Goal: Information Seeking & Learning: Check status

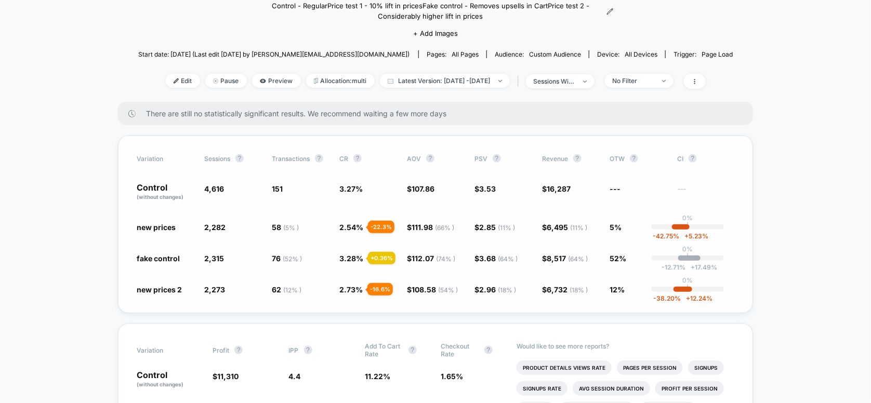
scroll to position [69, 0]
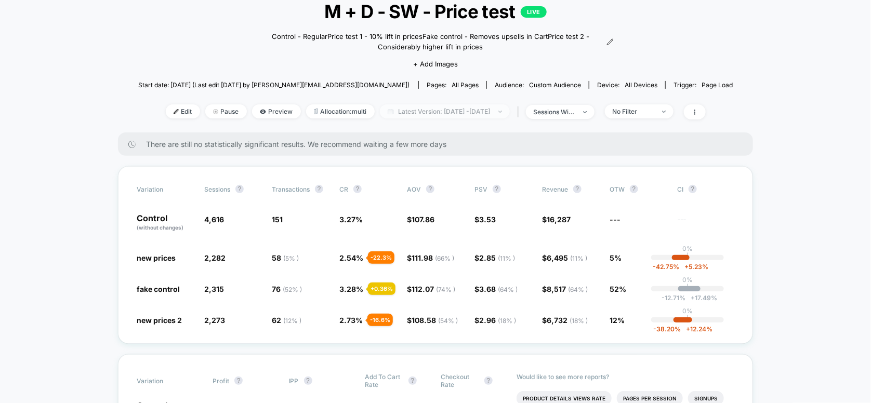
click at [467, 112] on span "Latest Version: [DATE] - [DATE]" at bounding box center [445, 112] width 130 height 14
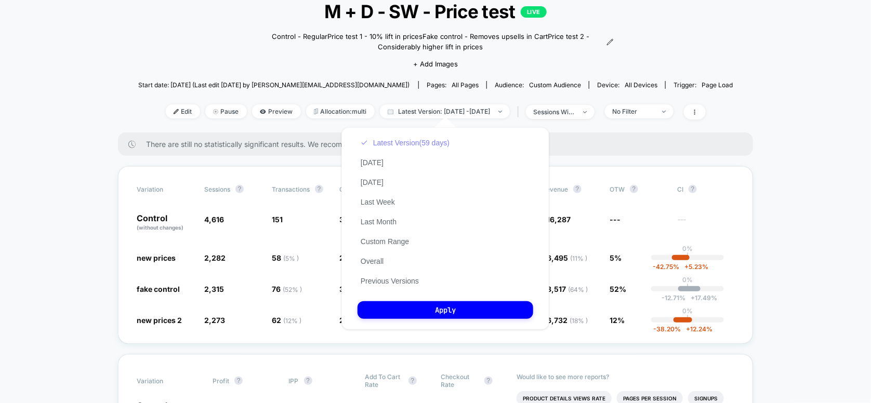
click at [411, 142] on button "Latest Version (59 days)" at bounding box center [405, 142] width 95 height 9
click at [364, 265] on button "Overall" at bounding box center [372, 261] width 29 height 9
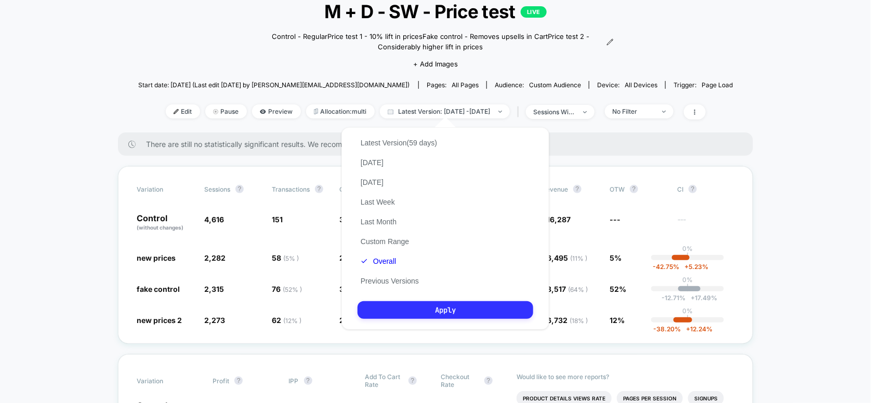
click at [415, 305] on button "Apply" at bounding box center [446, 311] width 176 height 18
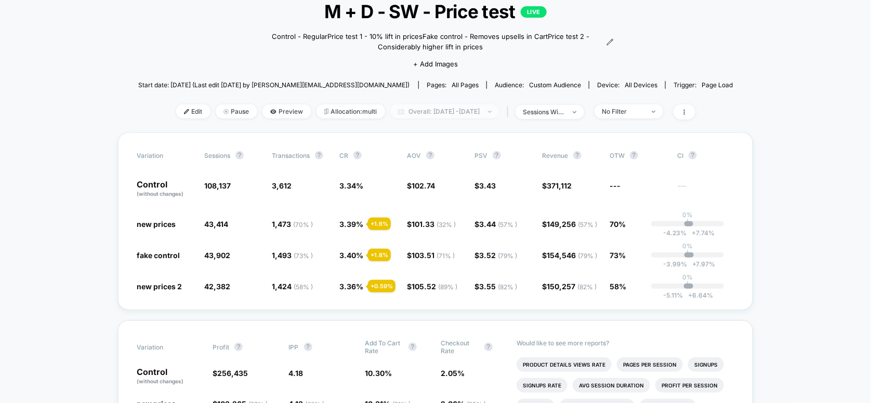
click at [430, 111] on span "Overall: [DATE] - [DATE]" at bounding box center [444, 112] width 109 height 14
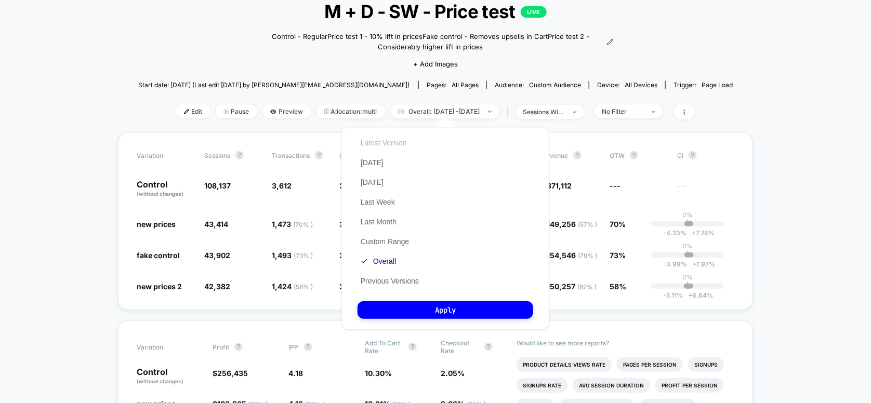
click at [392, 143] on button "Latest Version" at bounding box center [384, 142] width 53 height 9
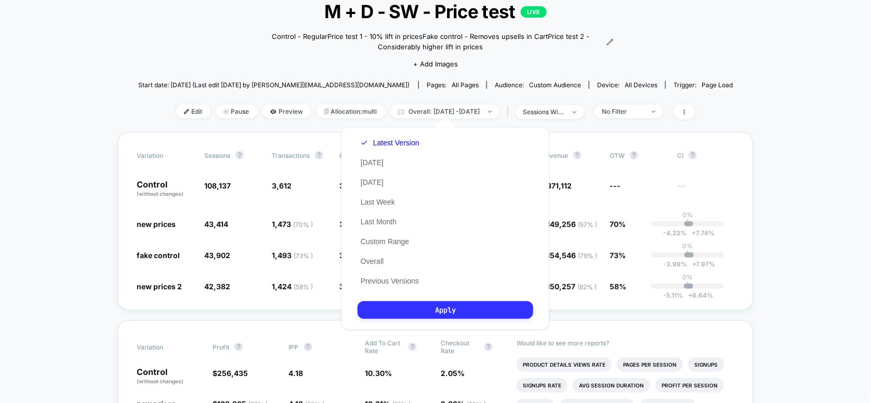
click at [450, 312] on button "Apply" at bounding box center [446, 311] width 176 height 18
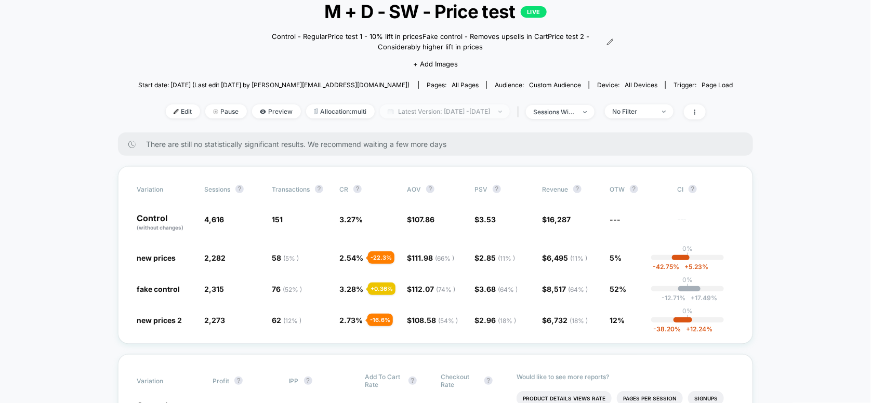
click at [442, 111] on span "Latest Version: [DATE] - [DATE]" at bounding box center [445, 112] width 130 height 14
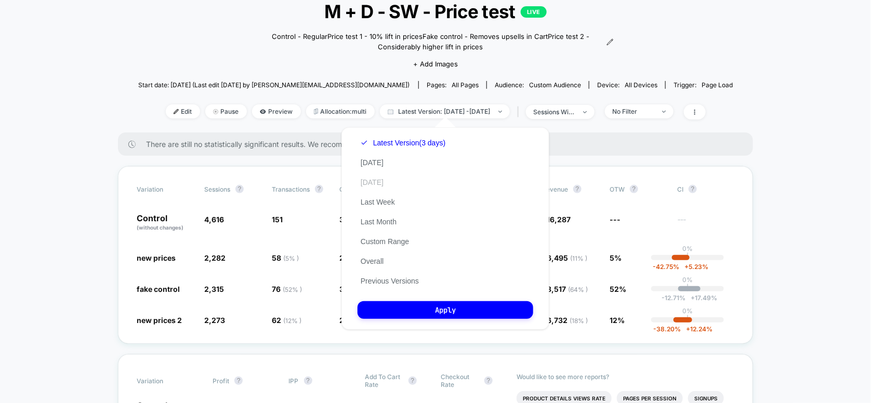
click at [377, 187] on button "[DATE]" at bounding box center [372, 182] width 29 height 9
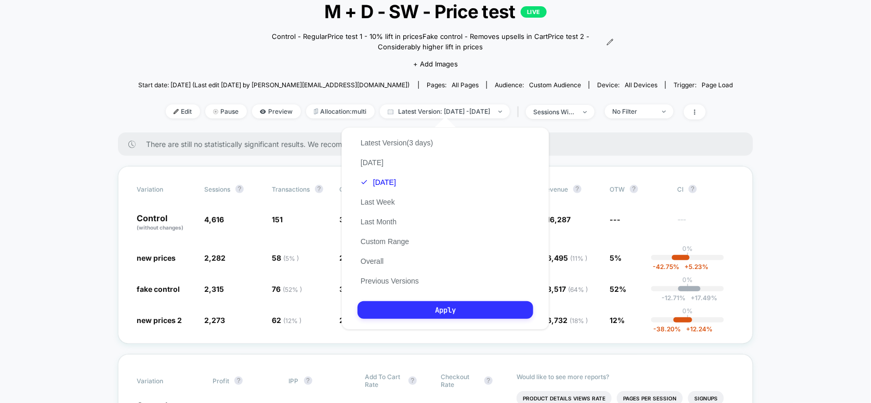
click at [442, 310] on button "Apply" at bounding box center [446, 311] width 176 height 18
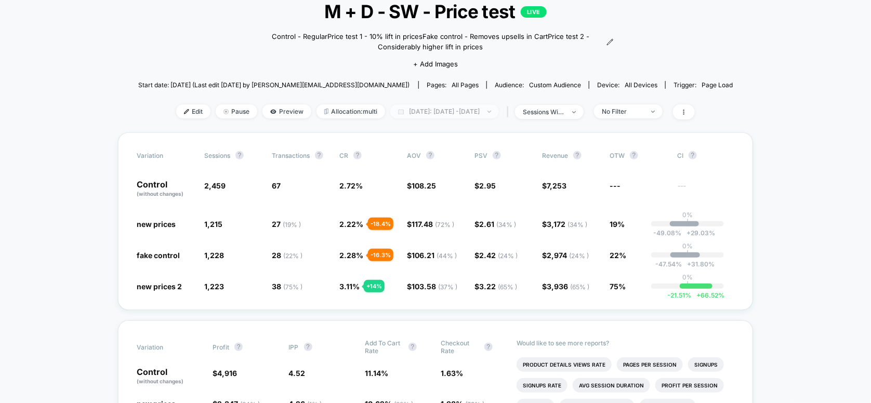
click at [443, 110] on span "[DATE]: [DATE] - [DATE]" at bounding box center [444, 112] width 109 height 14
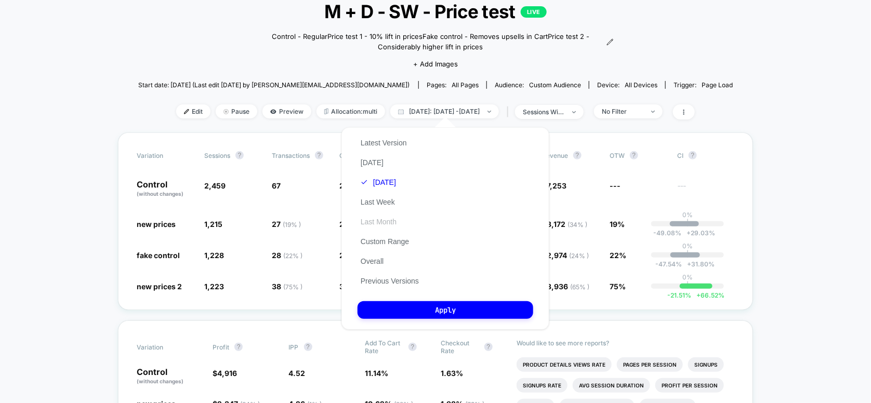
click at [377, 226] on button "Last Month" at bounding box center [379, 221] width 42 height 9
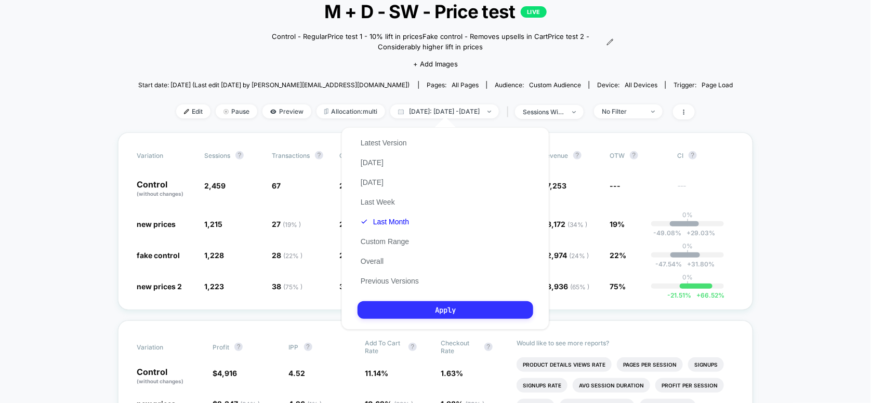
click at [425, 311] on button "Apply" at bounding box center [446, 311] width 176 height 18
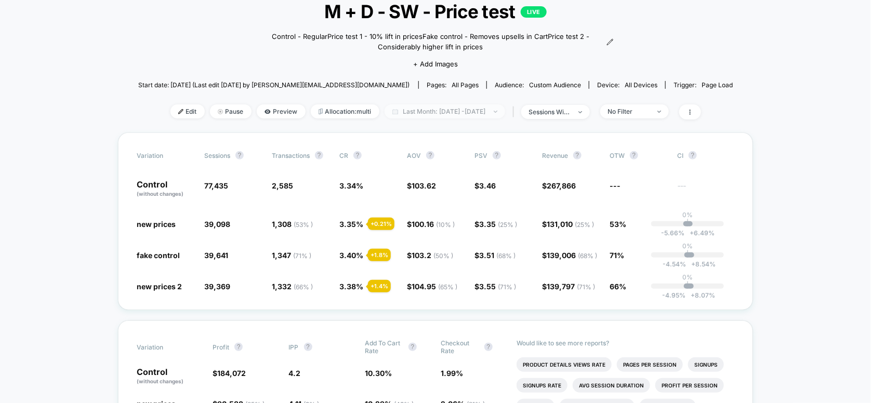
click at [460, 110] on span "Last Month: [DATE] - [DATE]" at bounding box center [445, 112] width 121 height 14
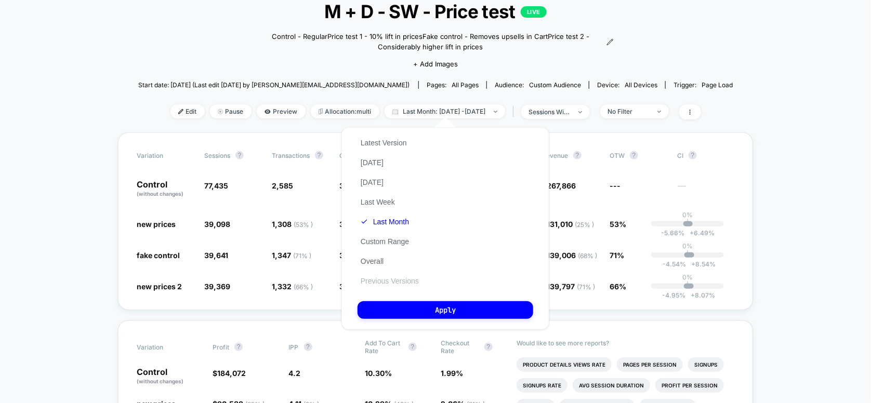
click at [387, 282] on button "Previous Versions" at bounding box center [390, 281] width 64 height 9
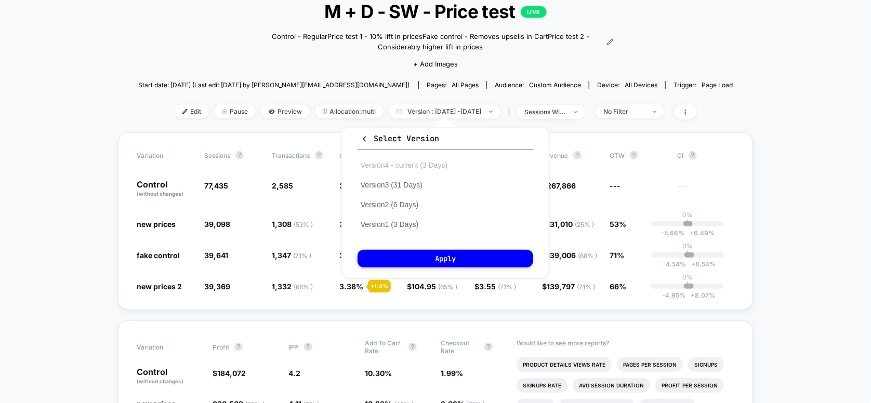
click at [391, 169] on button "Version 4 - current (3 Days)" at bounding box center [404, 165] width 93 height 9
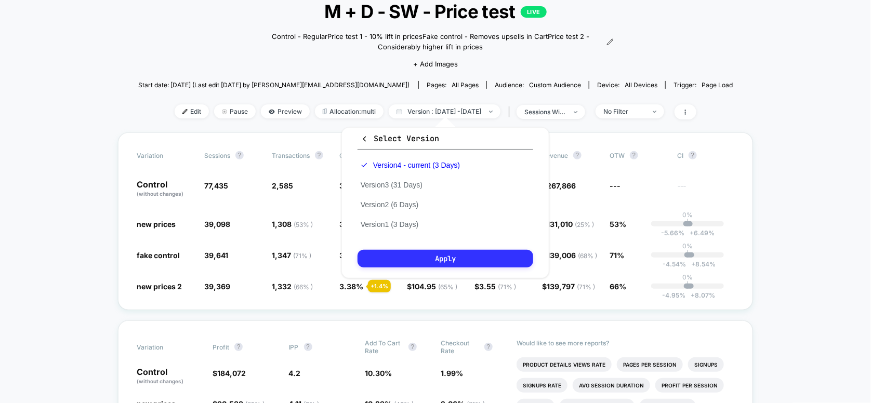
click at [413, 257] on button "Apply" at bounding box center [446, 259] width 176 height 18
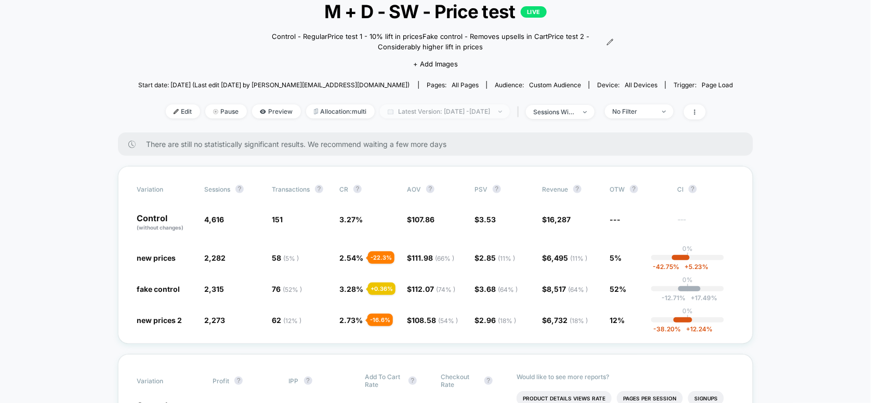
click at [396, 112] on span "Latest Version: [DATE] - [DATE]" at bounding box center [445, 112] width 130 height 14
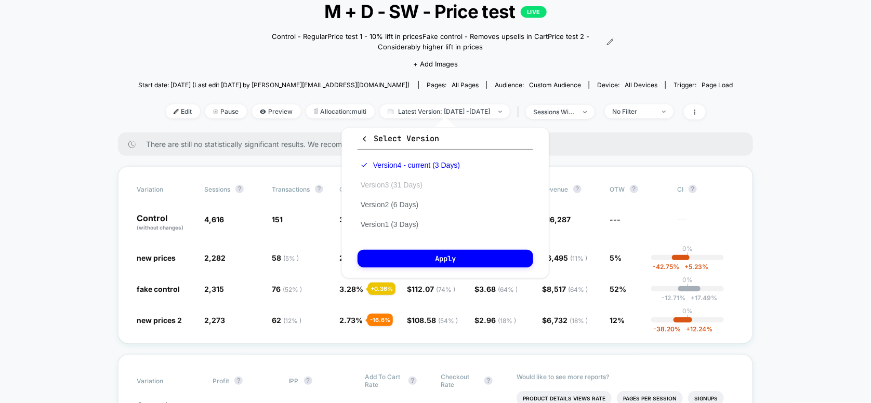
click at [371, 182] on button "Version 3 (31 Days)" at bounding box center [392, 184] width 68 height 9
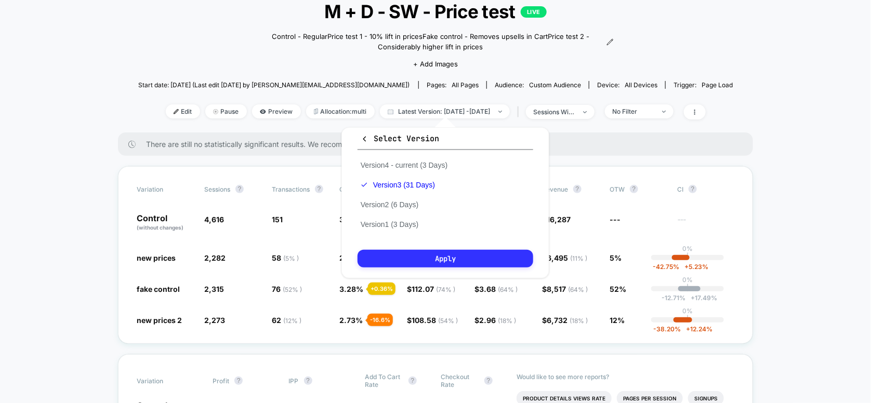
click at [407, 257] on button "Apply" at bounding box center [446, 259] width 176 height 18
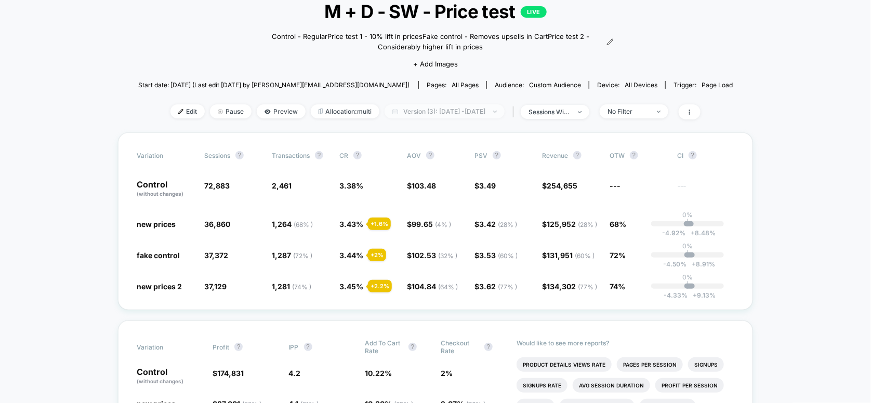
click at [446, 113] on span "Version (3): [DATE] - [DATE]" at bounding box center [445, 112] width 120 height 14
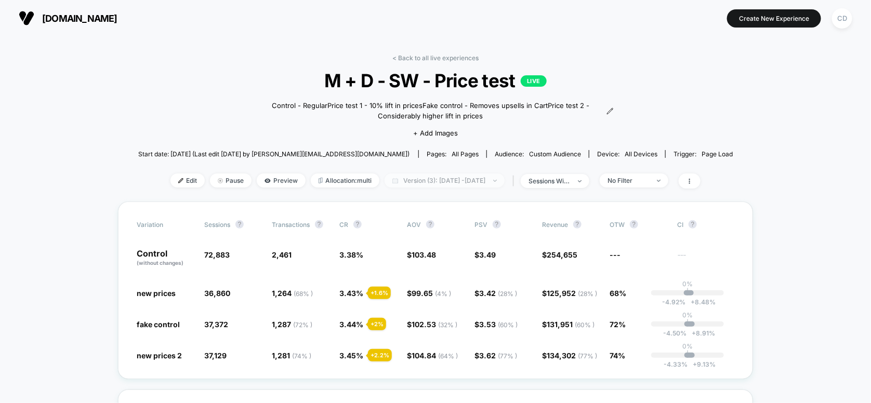
click at [394, 176] on span "Version (3): [DATE] - [DATE]" at bounding box center [445, 181] width 120 height 14
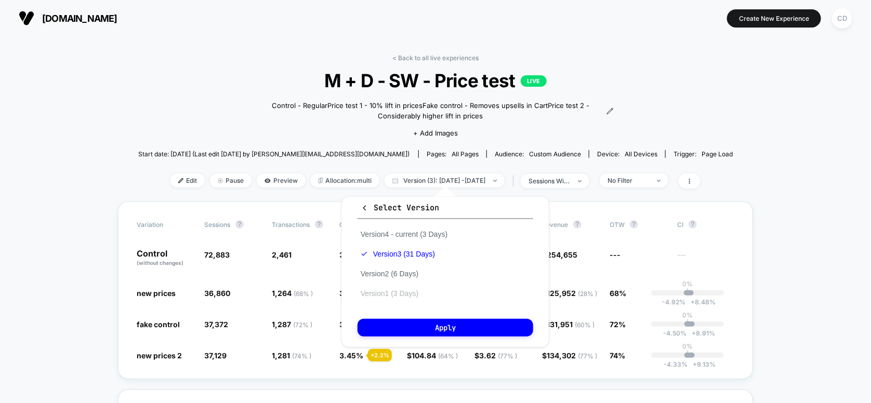
click at [385, 292] on button "Version 1 (3 Days)" at bounding box center [390, 293] width 64 height 9
click at [393, 235] on button "Version 4 - current (3 Days)" at bounding box center [404, 234] width 93 height 9
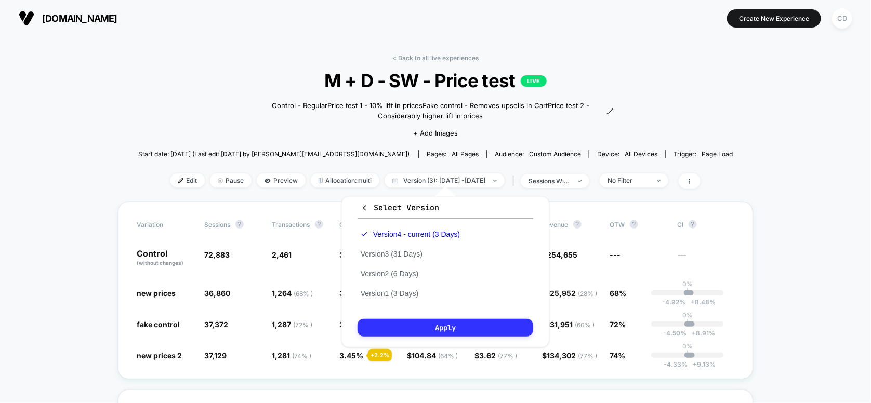
click at [416, 333] on button "Apply" at bounding box center [446, 328] width 176 height 18
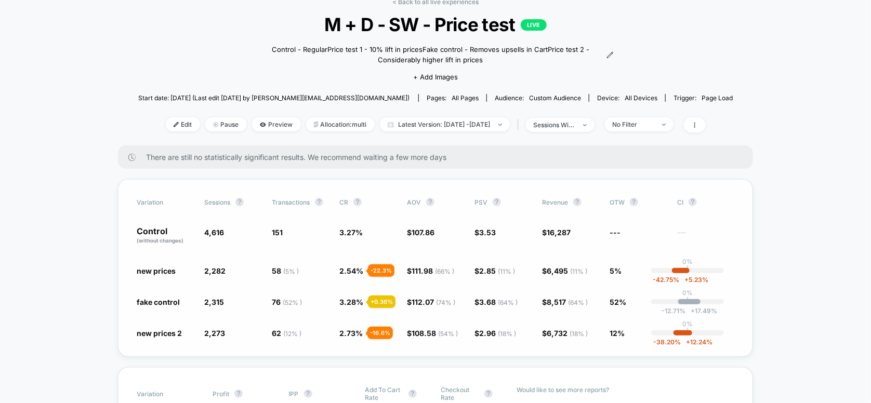
scroll to position [69, 0]
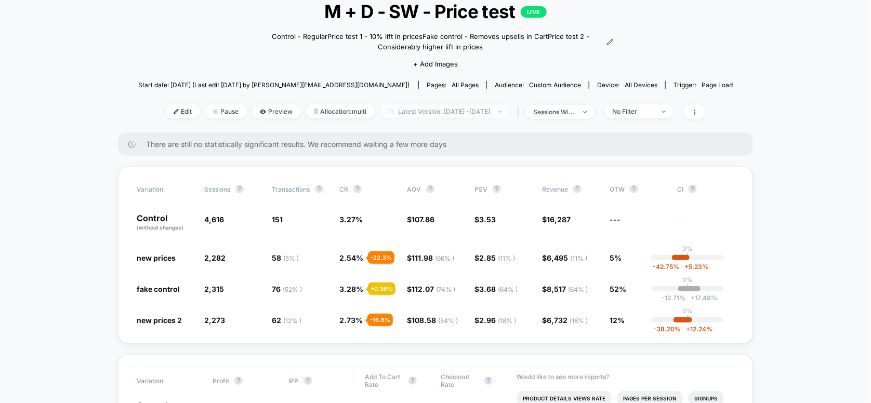
click at [398, 110] on span "Latest Version: [DATE] - [DATE]" at bounding box center [445, 112] width 130 height 14
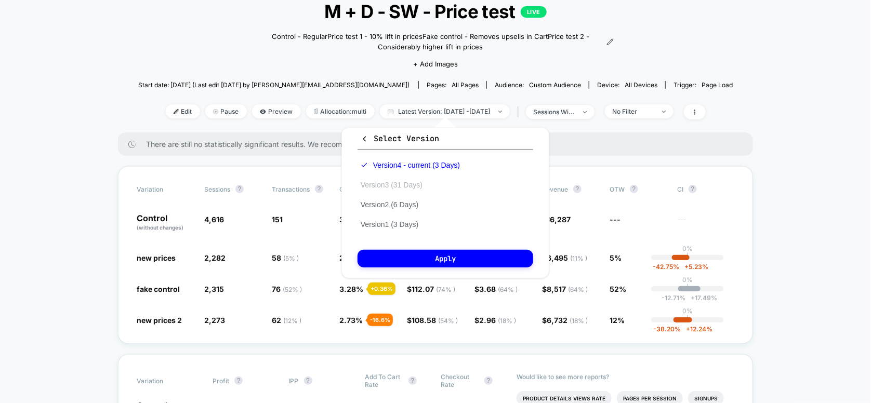
click at [382, 187] on button "Version 3 (31 Days)" at bounding box center [392, 184] width 68 height 9
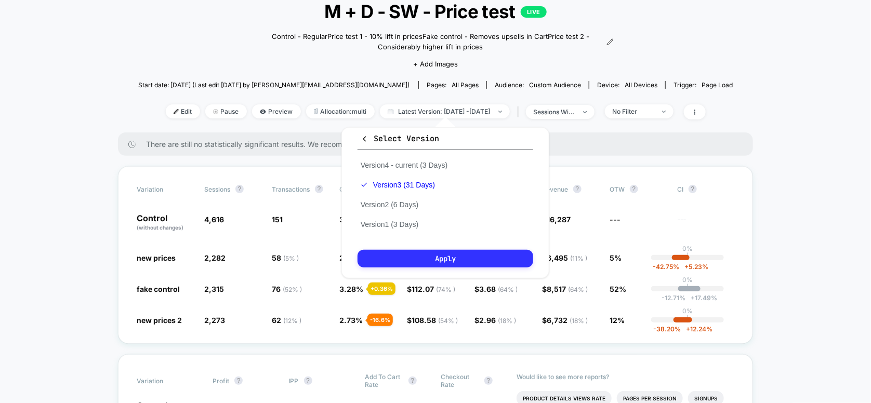
click at [413, 255] on button "Apply" at bounding box center [446, 259] width 176 height 18
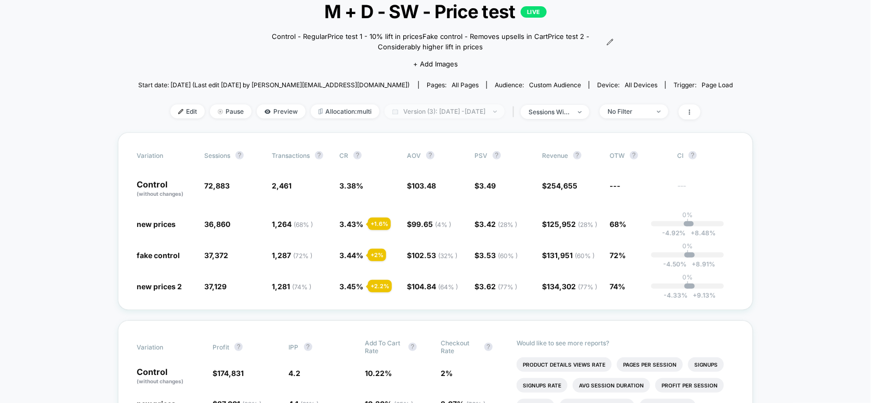
click at [405, 111] on span "Version (3): [DATE] - [DATE]" at bounding box center [445, 112] width 120 height 14
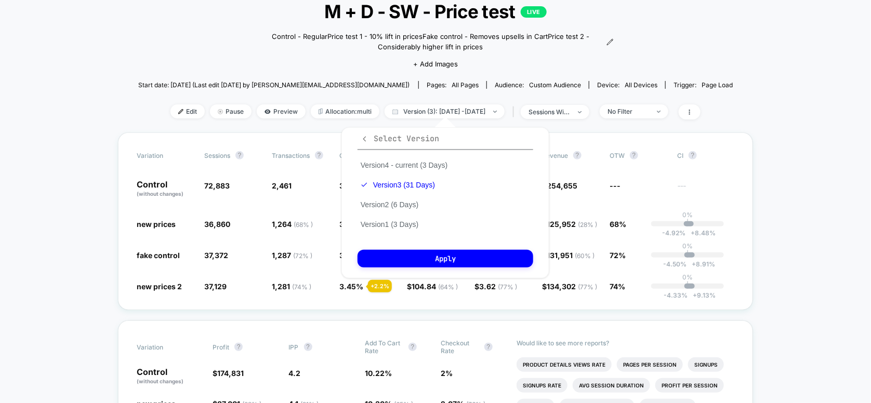
click at [366, 137] on icon "button" at bounding box center [365, 139] width 8 height 8
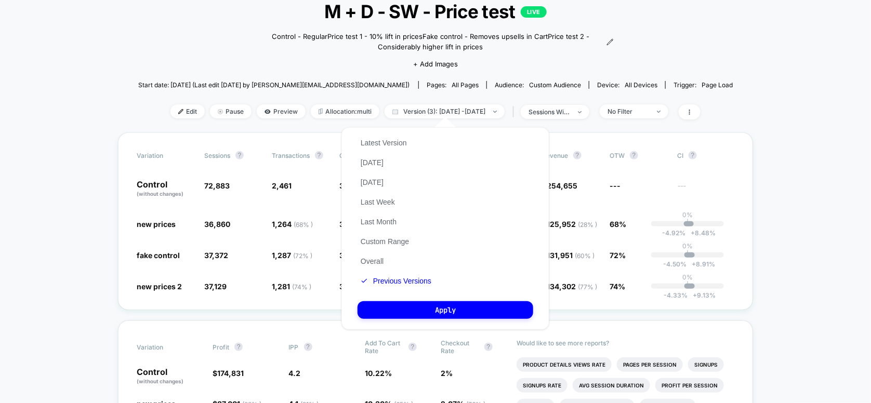
click at [195, 125] on div "< Back to all live experiences M + D - SW - Price test LIVE Control - Regular P…" at bounding box center [435, 59] width 595 height 148
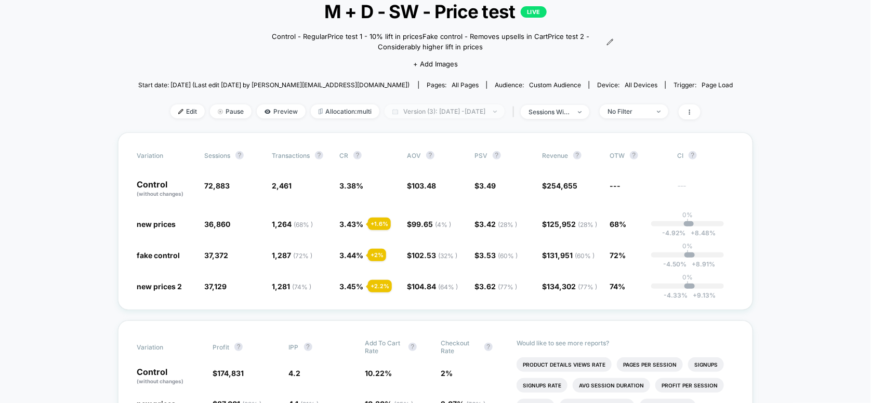
click at [505, 108] on span "Version (3): [DATE] - [DATE]" at bounding box center [445, 112] width 120 height 14
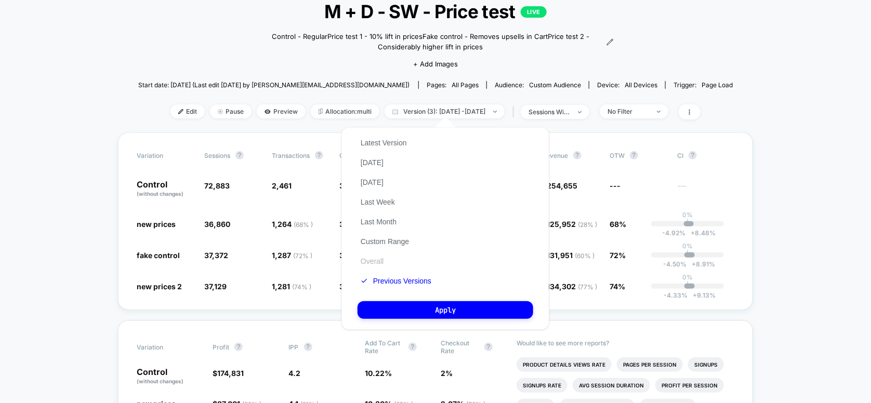
click at [378, 265] on button "Overall" at bounding box center [372, 261] width 29 height 9
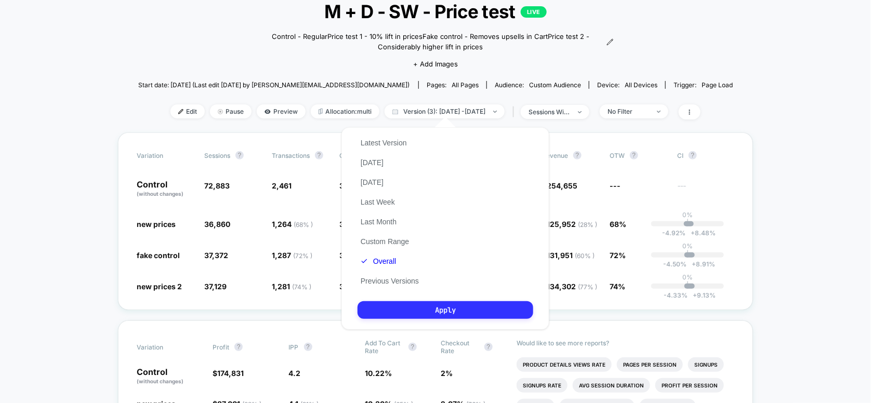
click at [396, 314] on button "Apply" at bounding box center [446, 311] width 176 height 18
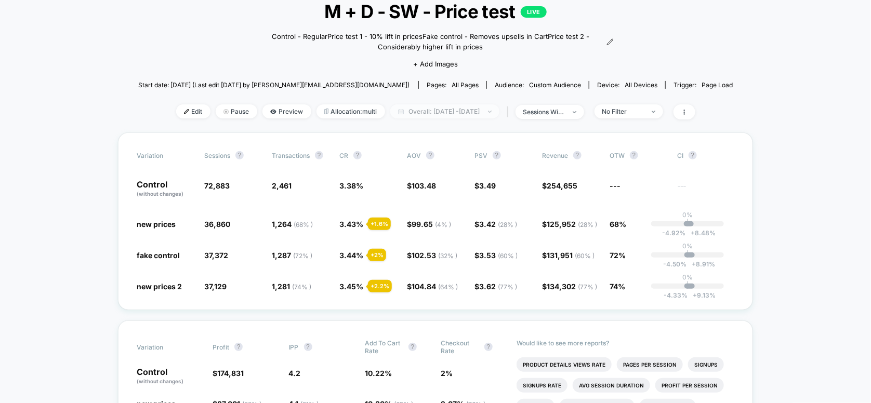
click at [489, 109] on span "Overall: [DATE] - [DATE]" at bounding box center [444, 112] width 109 height 14
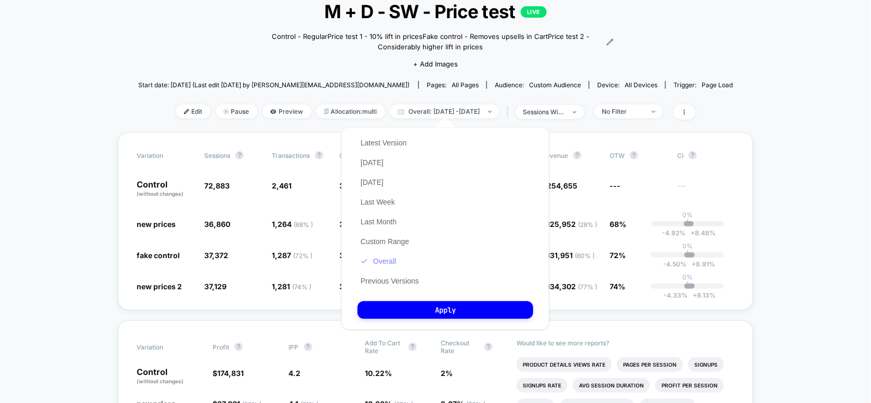
click at [385, 265] on button "Overall" at bounding box center [379, 261] width 42 height 9
click at [421, 311] on button "Apply" at bounding box center [446, 311] width 176 height 18
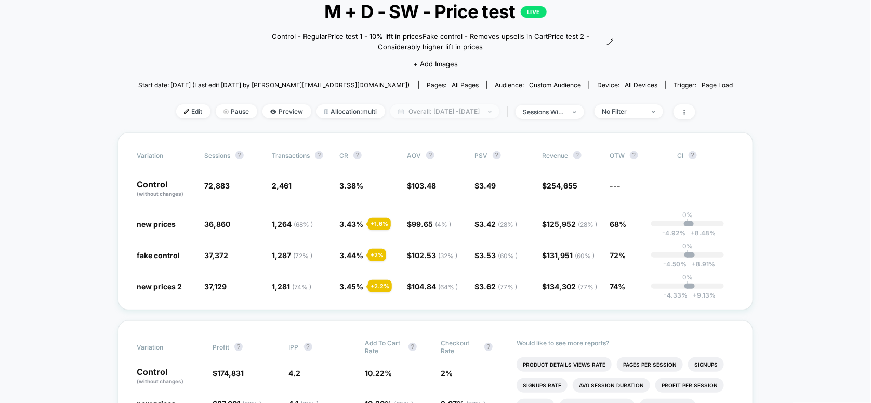
click at [413, 113] on span "Overall: [DATE] - [DATE]" at bounding box center [444, 112] width 109 height 14
select select "*"
select select "****"
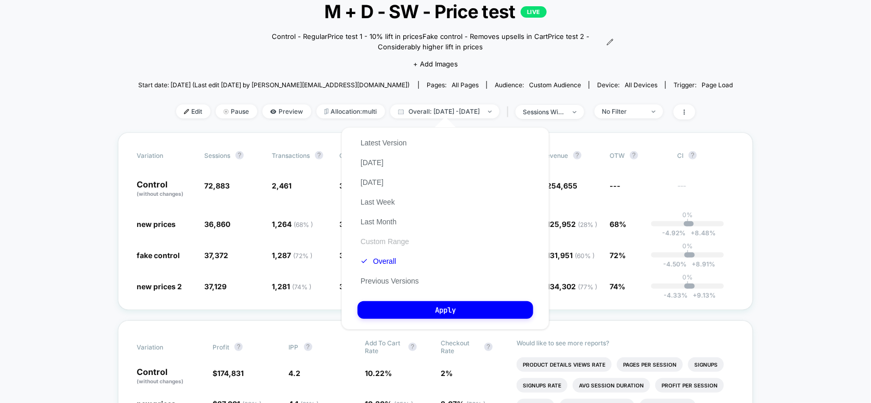
click at [371, 243] on button "Custom Range" at bounding box center [385, 241] width 55 height 9
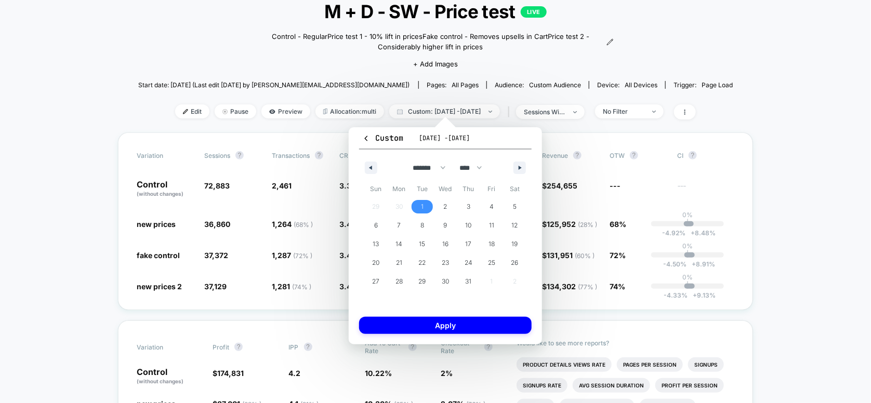
click at [419, 205] on span "1" at bounding box center [422, 207] width 23 height 14
click at [519, 165] on button "button" at bounding box center [520, 168] width 12 height 12
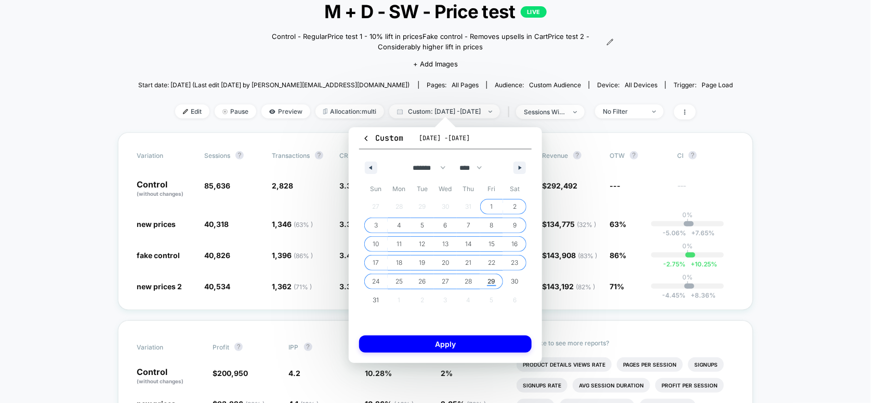
click at [495, 278] on span "29" at bounding box center [491, 282] width 23 height 14
select select "*"
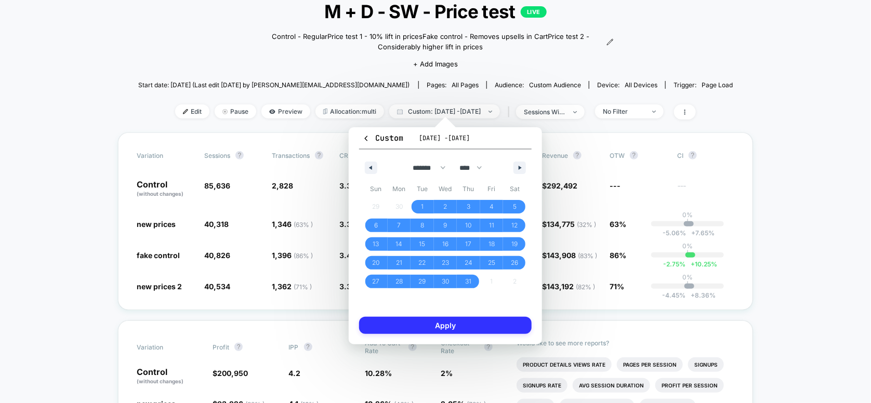
click at [486, 325] on button "Apply" at bounding box center [445, 325] width 173 height 17
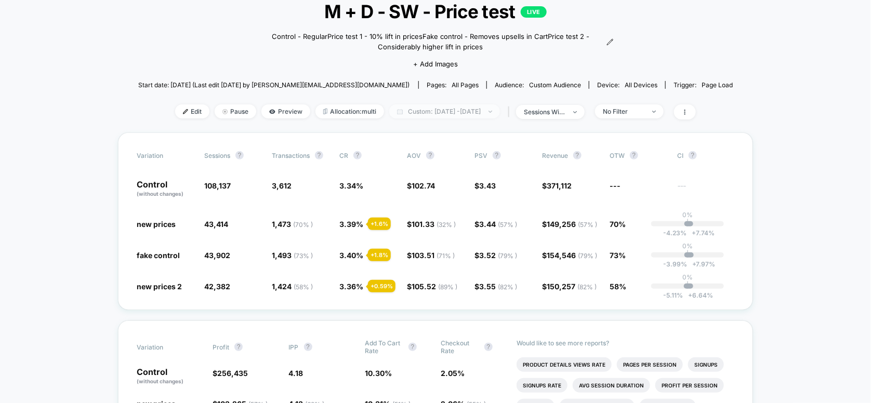
click at [456, 113] on span "Custom: [DATE] - [DATE]" at bounding box center [444, 112] width 111 height 14
select select "*"
select select "****"
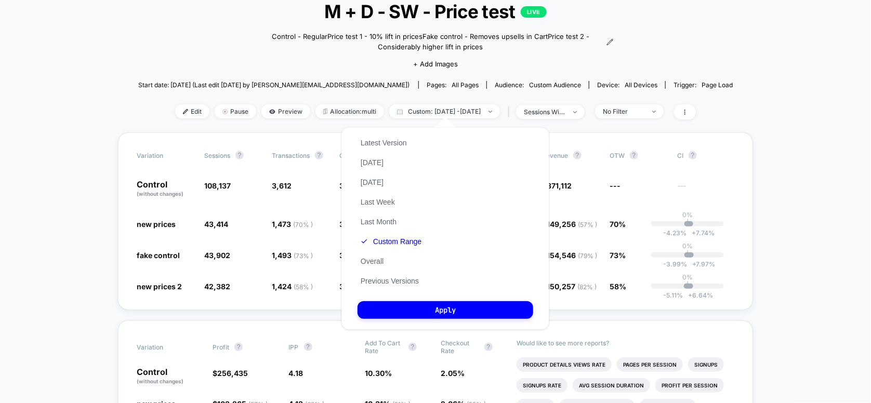
click at [386, 245] on button "Custom Range" at bounding box center [391, 241] width 67 height 9
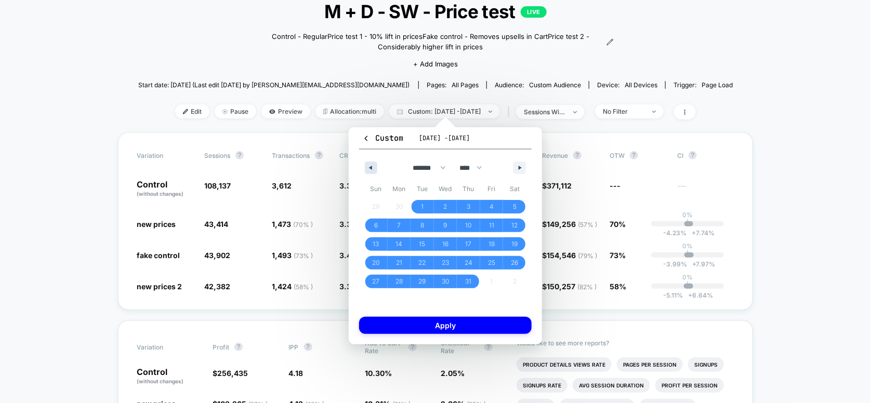
click at [372, 168] on button "button" at bounding box center [371, 168] width 12 height 12
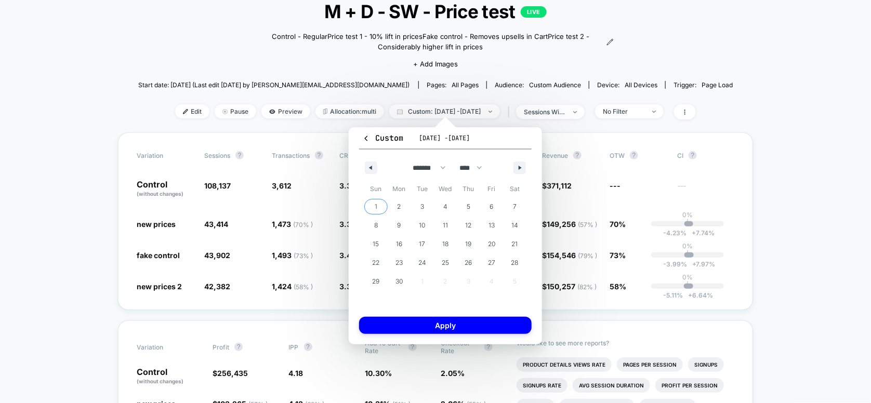
click at [379, 207] on span "1" at bounding box center [375, 207] width 23 height 14
click at [517, 166] on button "button" at bounding box center [520, 168] width 12 height 12
click at [523, 168] on icon "button" at bounding box center [521, 168] width 5 height 4
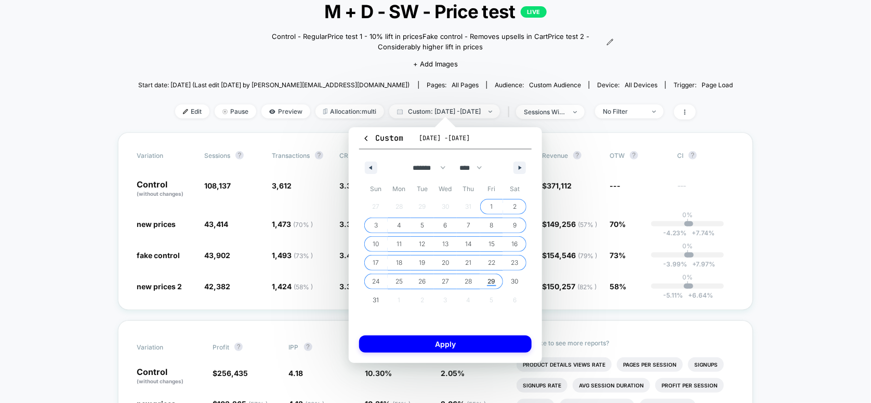
click at [491, 279] on span "29" at bounding box center [492, 281] width 8 height 19
select select "*"
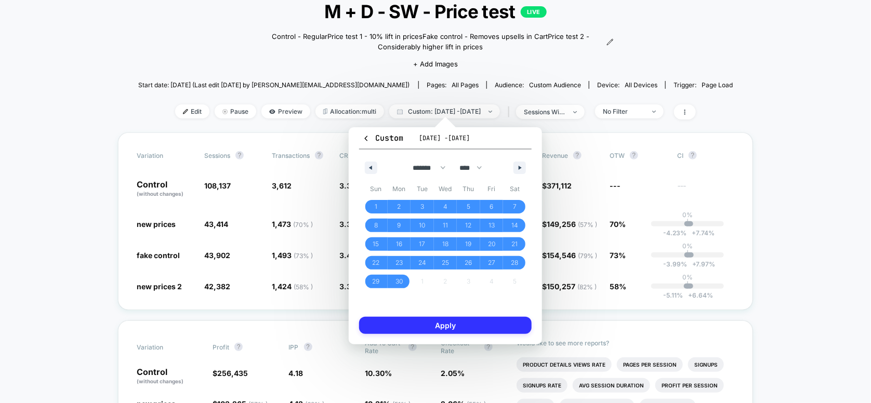
click at [474, 326] on button "Apply" at bounding box center [445, 325] width 173 height 17
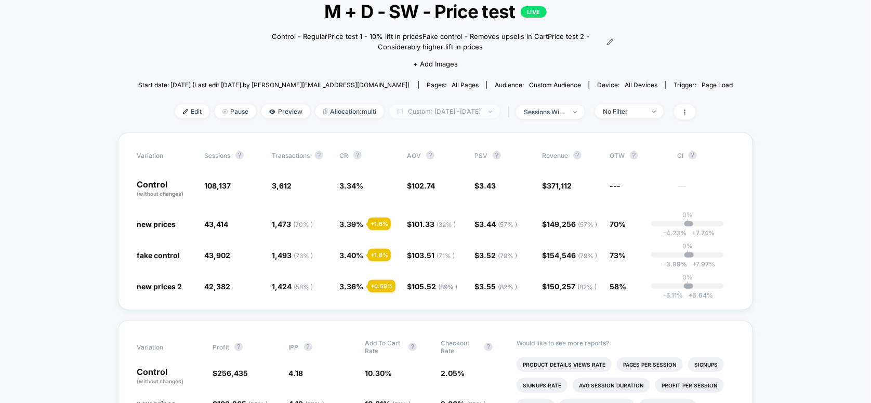
click at [485, 113] on span "Custom: [DATE] - [DATE]" at bounding box center [444, 112] width 111 height 14
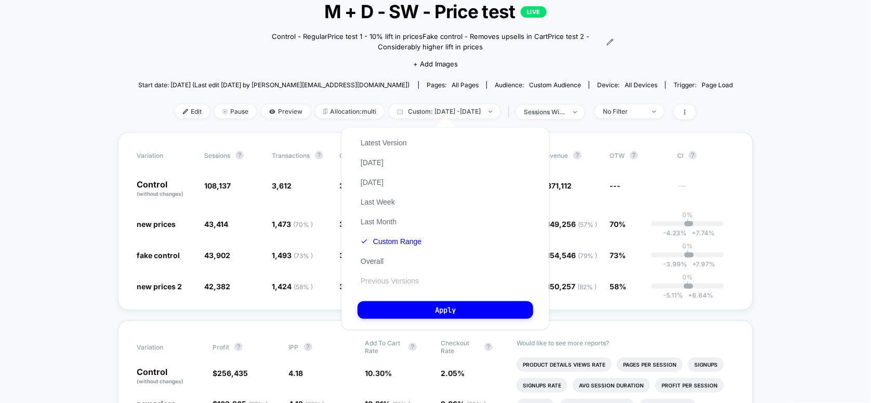
click at [391, 286] on button "Previous Versions" at bounding box center [390, 281] width 64 height 9
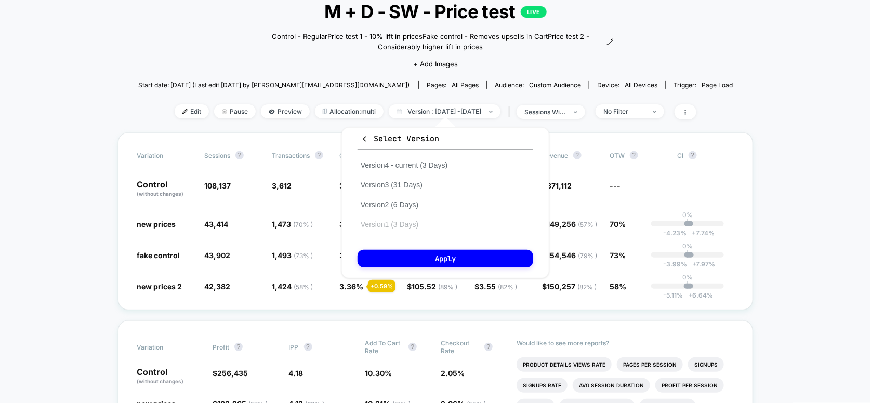
click at [380, 225] on button "Version 1 (3 Days)" at bounding box center [390, 224] width 64 height 9
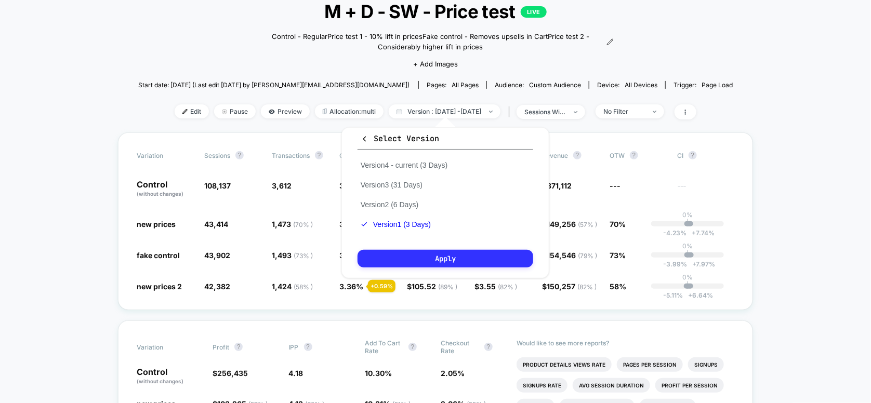
click at [428, 257] on button "Apply" at bounding box center [446, 259] width 176 height 18
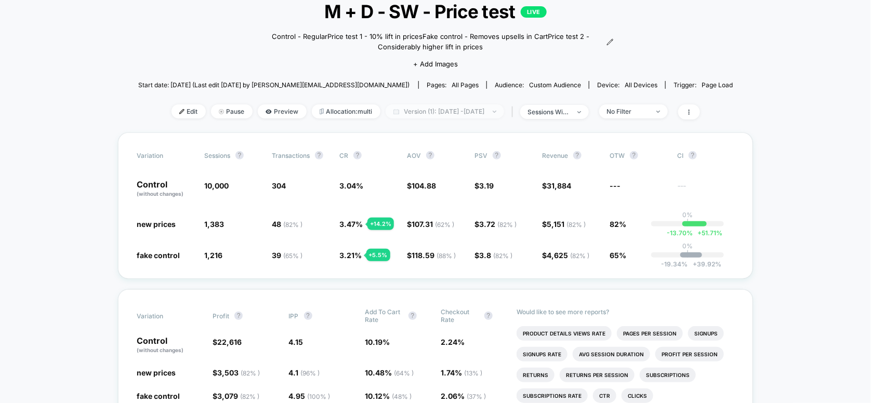
click at [465, 111] on span "Version (1): [DATE] - [DATE]" at bounding box center [445, 112] width 119 height 14
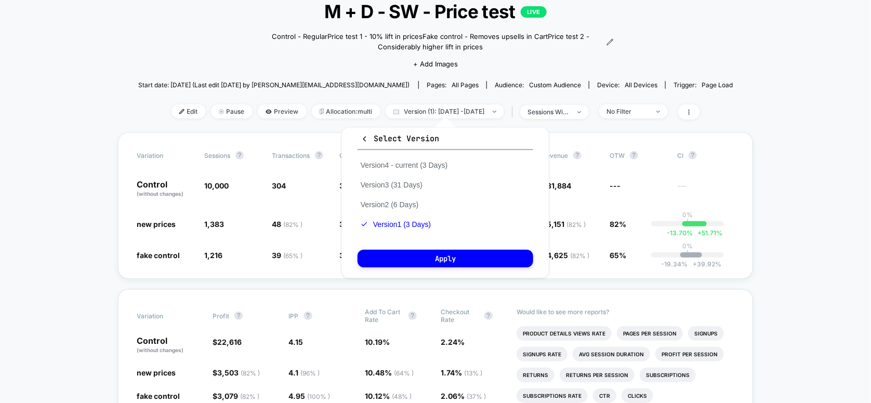
click at [368, 140] on icon "button" at bounding box center [365, 139] width 8 height 8
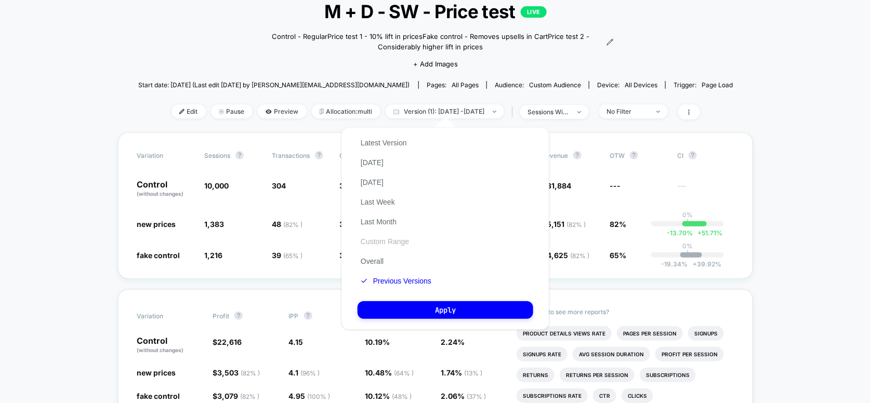
click at [376, 243] on button "Custom Range" at bounding box center [385, 241] width 55 height 9
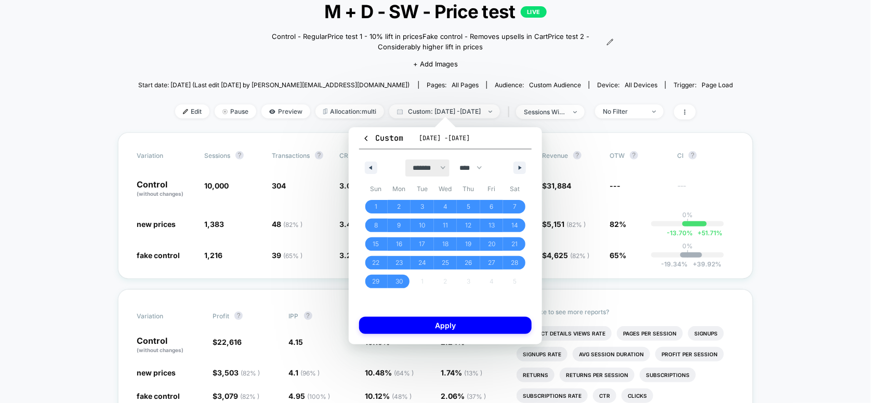
click at [430, 168] on select "******* ******** ***** ***** *** **** **** ****** ********* ******* ******** **…" at bounding box center [428, 168] width 44 height 17
click at [406, 160] on select "******* ******** ***** ***** *** **** **** ****** ********* ******* ******** **…" at bounding box center [428, 168] width 44 height 17
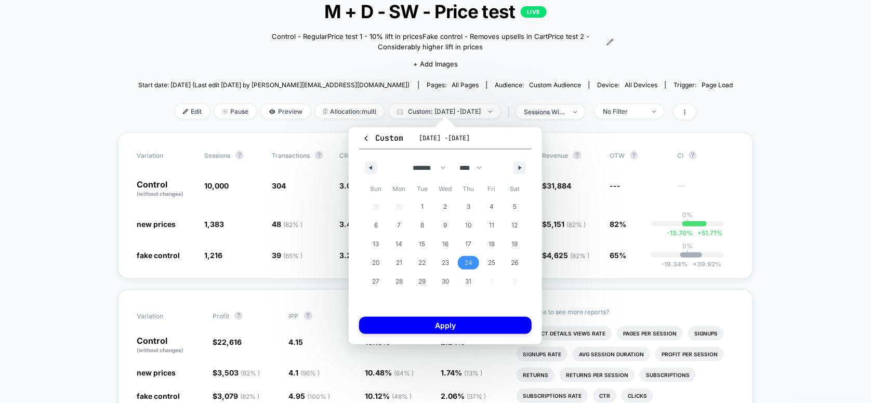
click at [467, 262] on span "24" at bounding box center [469, 263] width 8 height 19
click at [520, 167] on icon "button" at bounding box center [521, 168] width 5 height 4
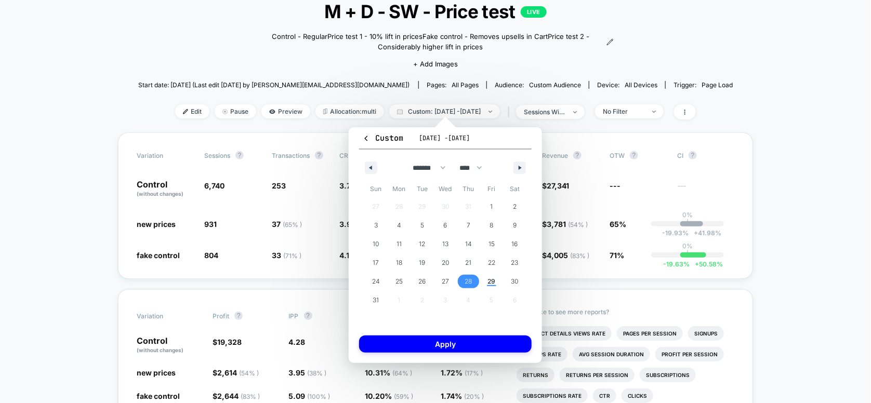
click at [468, 281] on span "28" at bounding box center [468, 281] width 7 height 19
select select "*"
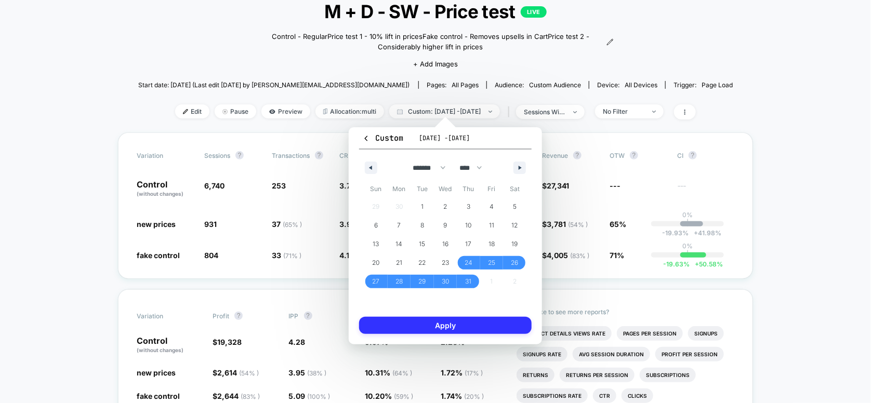
click at [461, 323] on button "Apply" at bounding box center [445, 325] width 173 height 17
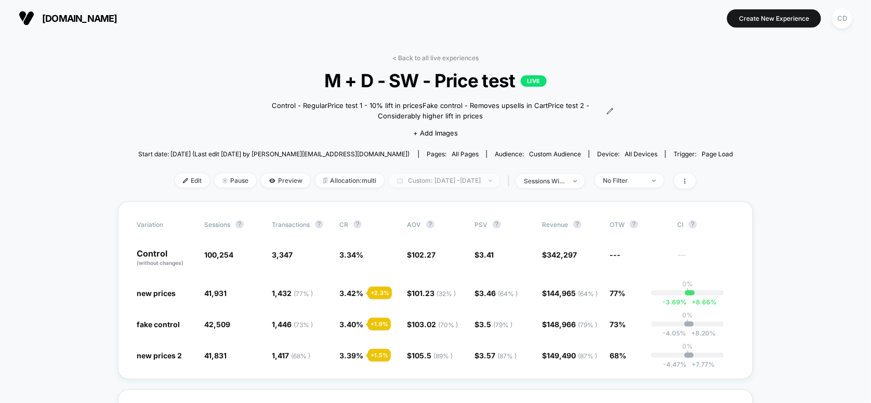
click at [440, 184] on span "Custom: [DATE] - [DATE]" at bounding box center [444, 181] width 111 height 14
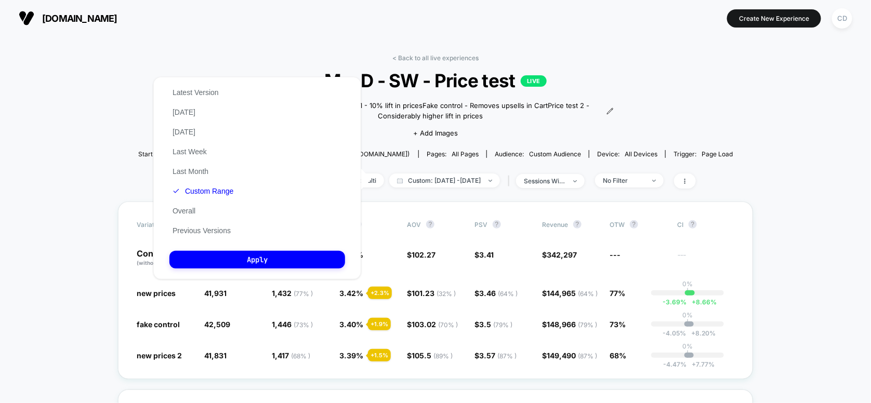
click at [181, 118] on div "Latest Version [DATE] [DATE] Last Week Last Month Custom Range Overall Previous…" at bounding box center [202, 162] width 67 height 158
click at [181, 113] on button "[DATE]" at bounding box center [183, 112] width 29 height 9
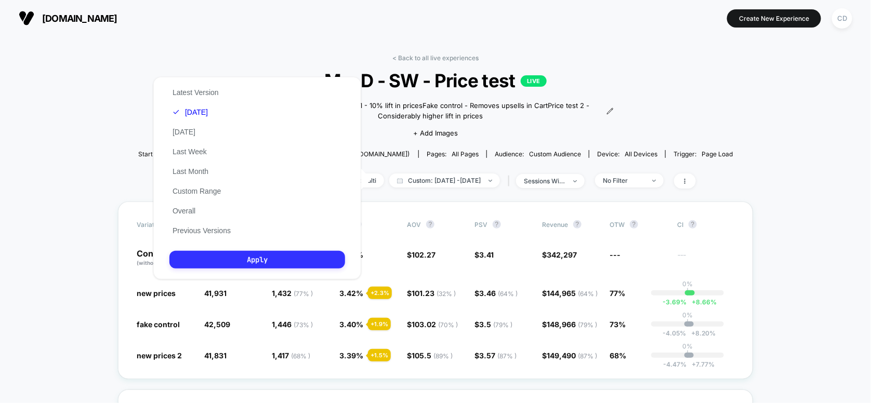
click at [226, 257] on button "Apply" at bounding box center [257, 260] width 176 height 18
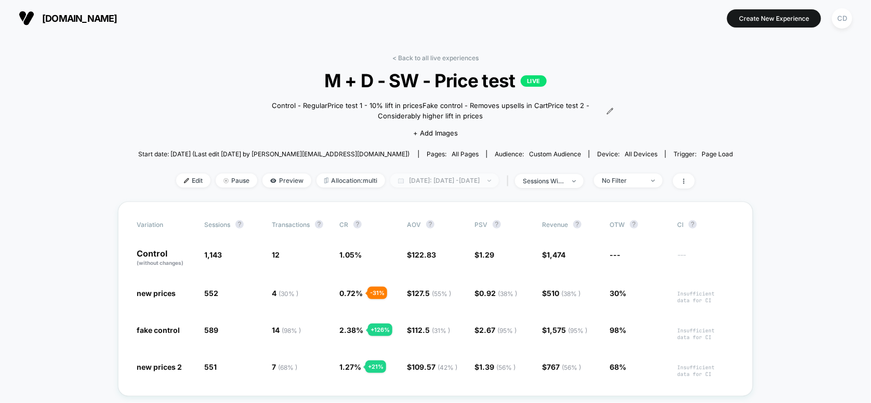
click at [470, 183] on span "[DATE]: [DATE] - [DATE]" at bounding box center [444, 181] width 109 height 14
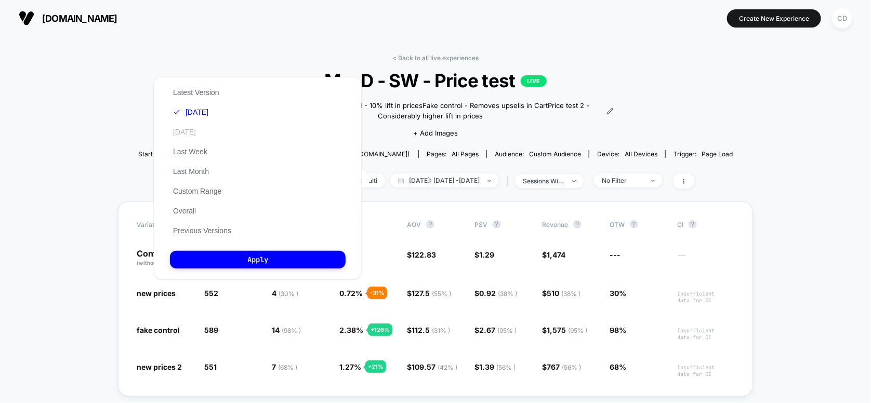
click at [199, 135] on button "[DATE]" at bounding box center [184, 131] width 29 height 9
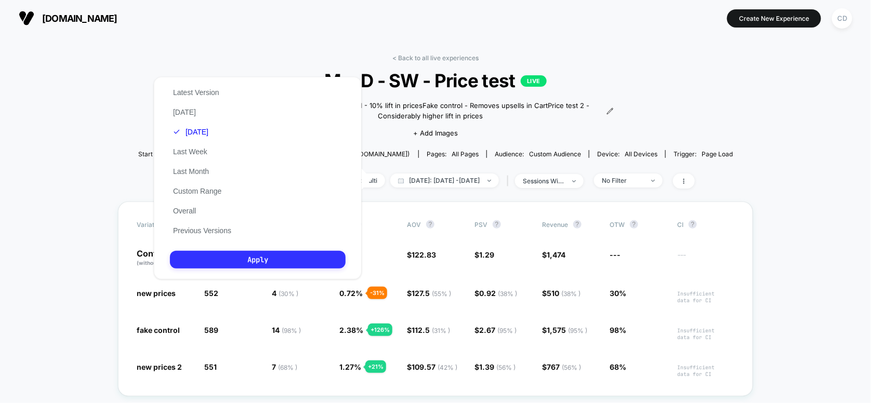
click at [236, 264] on button "Apply" at bounding box center [258, 260] width 176 height 18
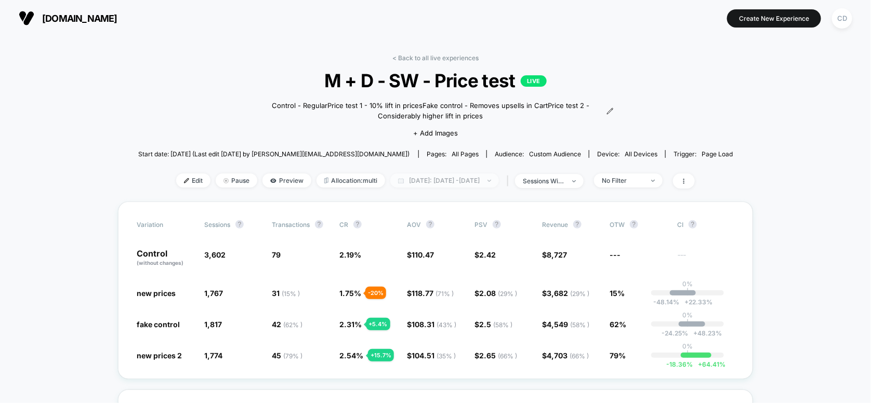
click at [464, 180] on span "[DATE]: [DATE] - [DATE]" at bounding box center [444, 181] width 109 height 14
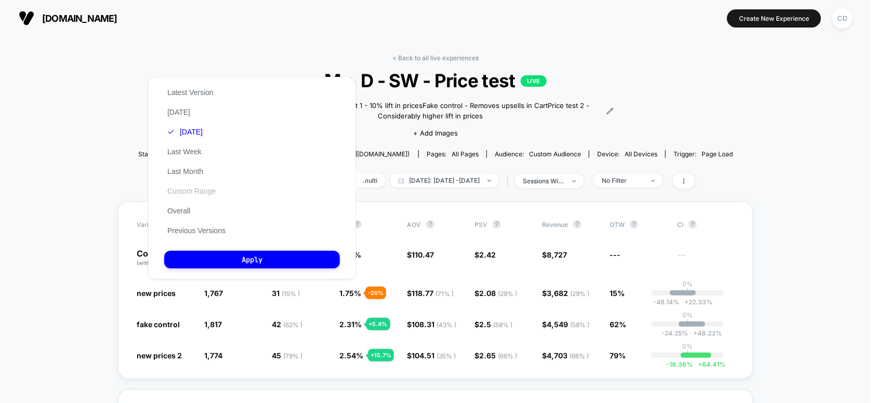
click at [186, 195] on button "Custom Range" at bounding box center [191, 191] width 55 height 9
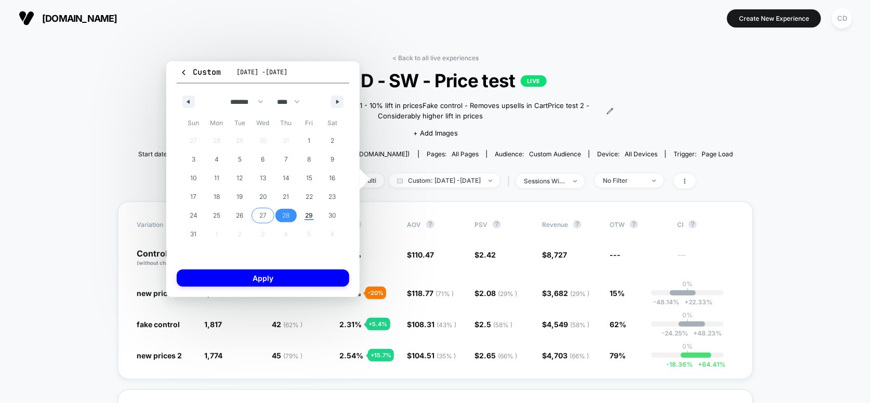
click at [257, 214] on span "27" at bounding box center [263, 216] width 23 height 14
click at [302, 216] on span "29" at bounding box center [309, 216] width 23 height 14
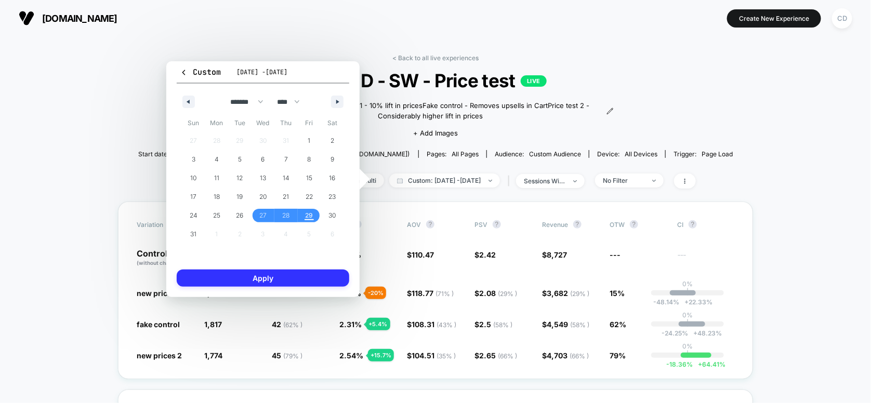
click at [267, 278] on button "Apply" at bounding box center [263, 278] width 173 height 17
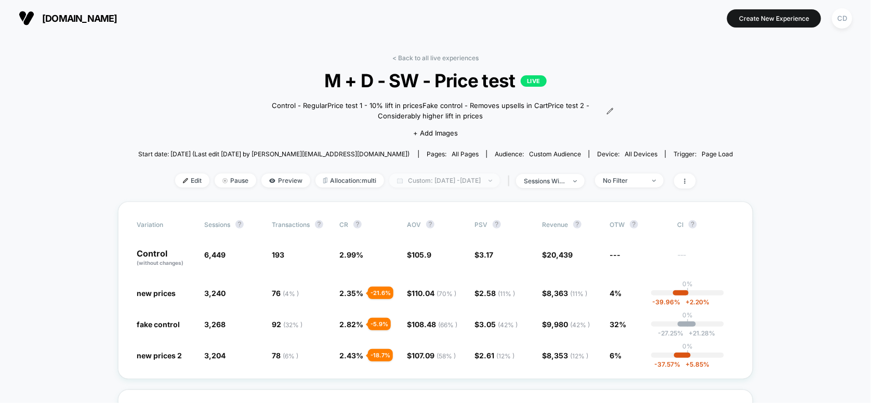
click at [419, 179] on span "Custom: [DATE] - [DATE]" at bounding box center [444, 181] width 111 height 14
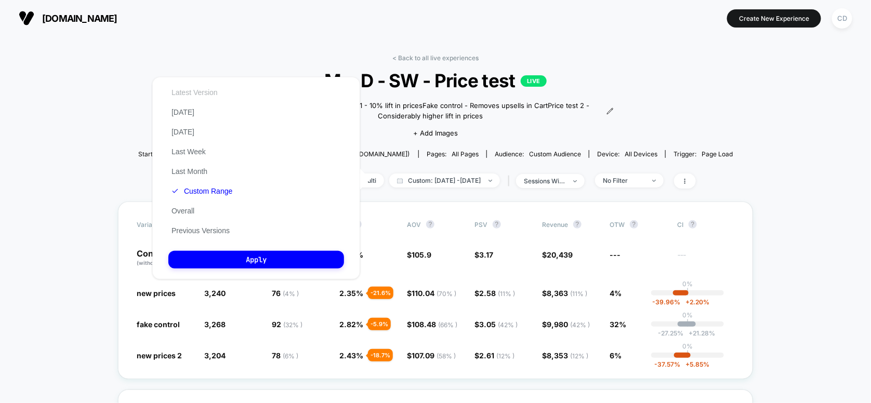
click at [187, 92] on button "Latest Version" at bounding box center [194, 92] width 53 height 9
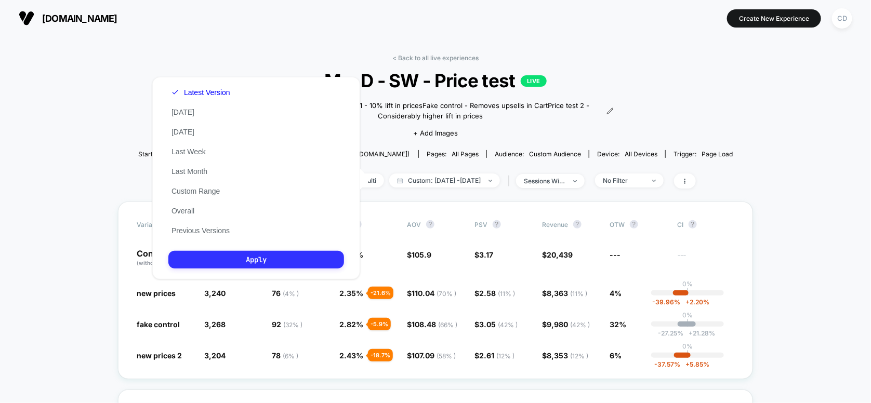
click at [256, 268] on button "Apply" at bounding box center [256, 260] width 176 height 18
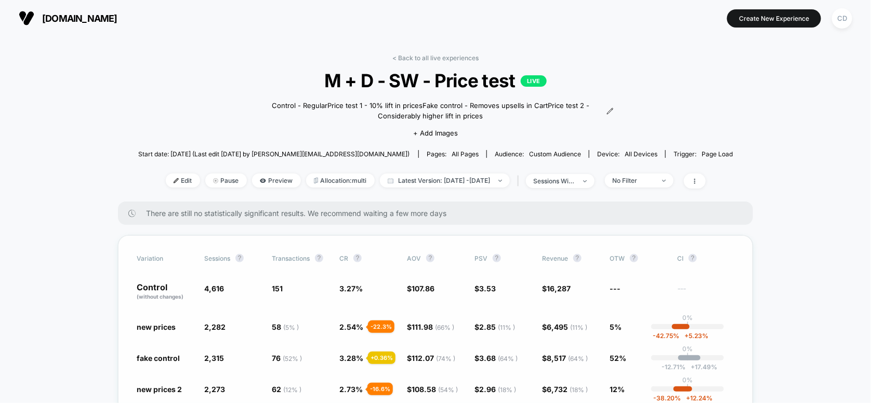
scroll to position [69, 0]
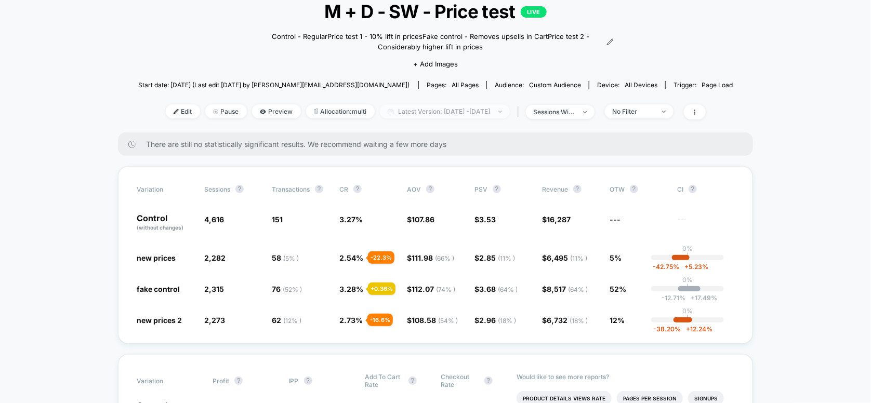
click at [436, 112] on span "Latest Version: [DATE] - [DATE]" at bounding box center [445, 112] width 130 height 14
select select "*"
select select "****"
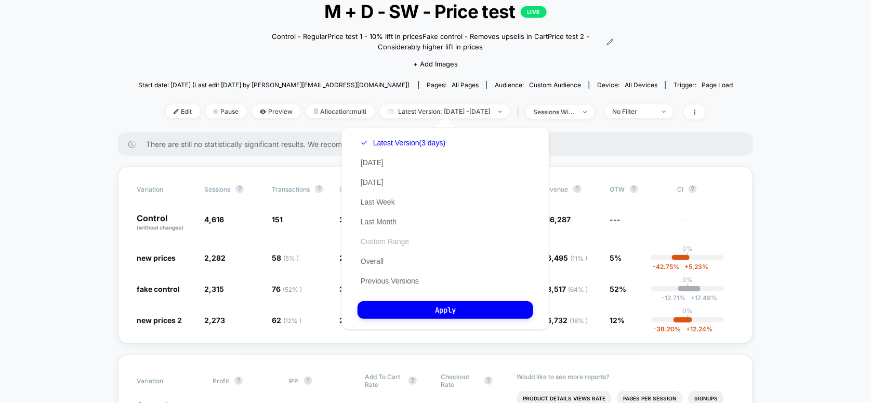
click at [371, 246] on button "Custom Range" at bounding box center [385, 241] width 55 height 9
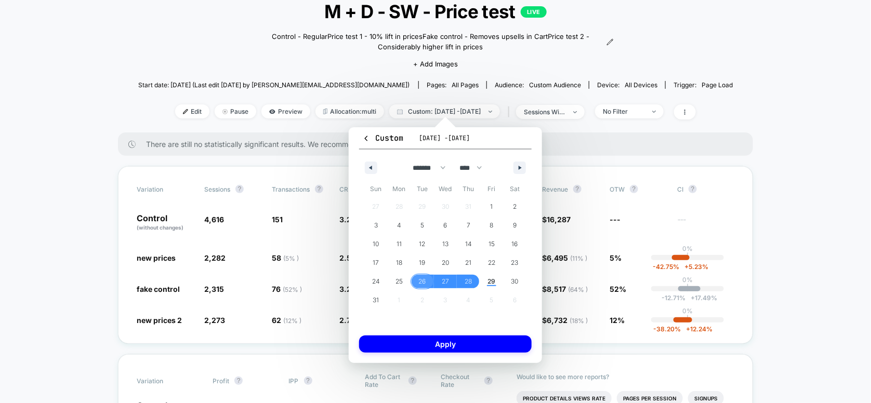
click at [420, 284] on span "26" at bounding box center [422, 281] width 7 height 19
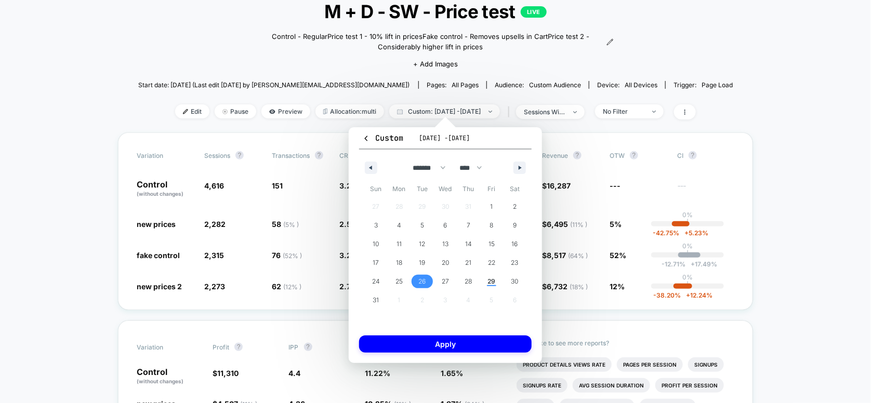
click at [420, 281] on span "26" at bounding box center [422, 281] width 7 height 19
click at [416, 281] on span "26" at bounding box center [422, 282] width 23 height 14
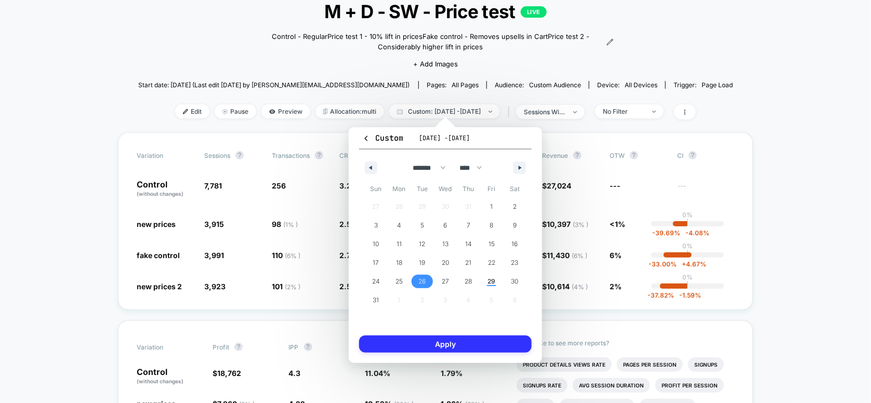
click at [429, 342] on button "Apply" at bounding box center [445, 344] width 173 height 17
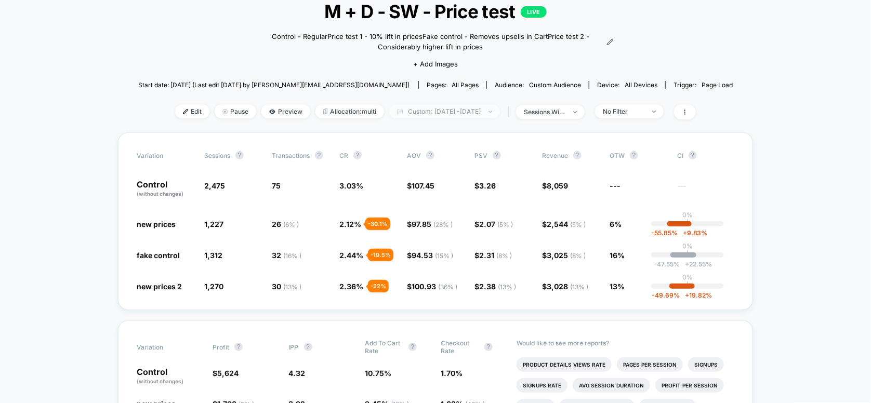
click at [438, 112] on span "Custom: [DATE] - [DATE]" at bounding box center [444, 112] width 111 height 14
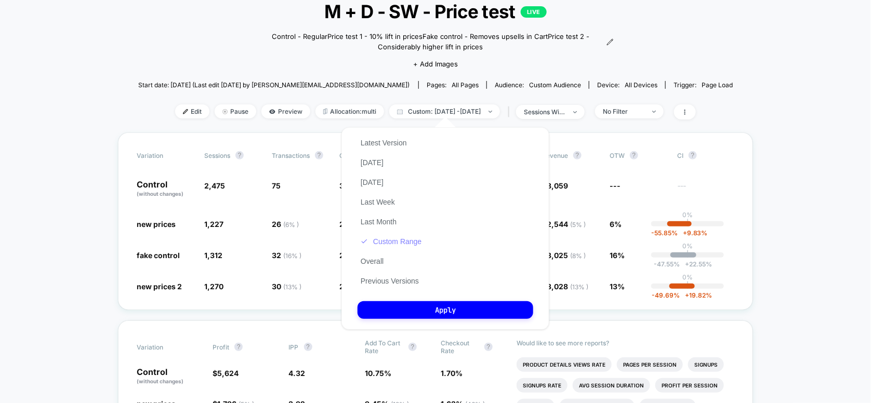
click at [402, 243] on button "Custom Range" at bounding box center [391, 241] width 67 height 9
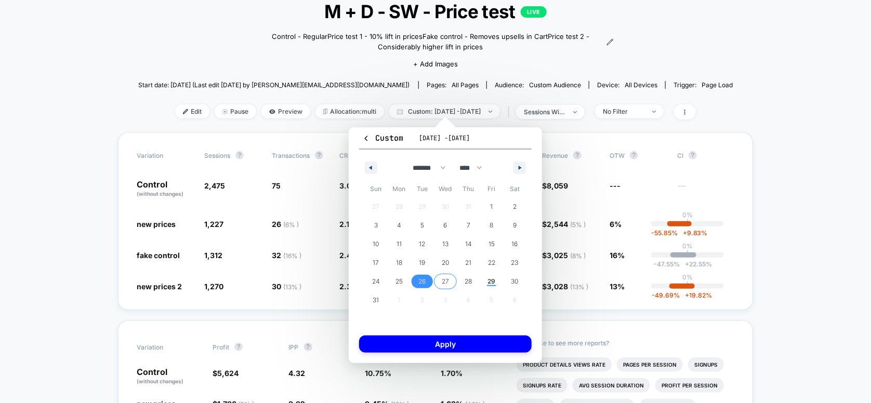
click at [449, 282] on span "27" at bounding box center [445, 281] width 7 height 19
click at [443, 279] on span "27" at bounding box center [445, 281] width 7 height 19
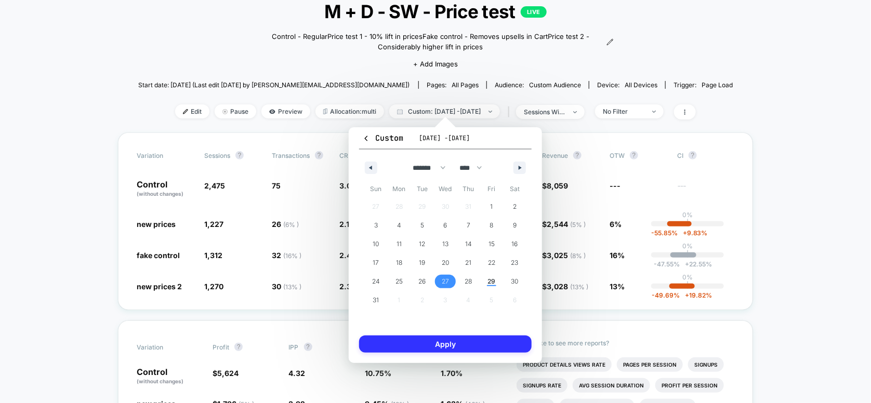
click at [442, 343] on button "Apply" at bounding box center [445, 344] width 173 height 17
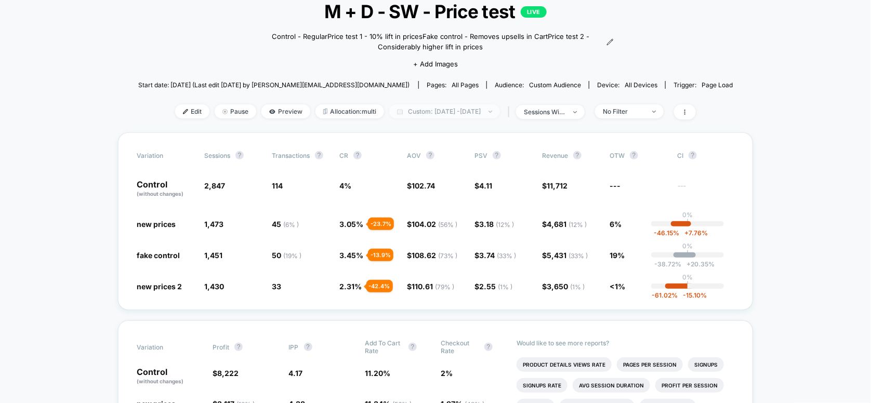
click at [437, 112] on span "Custom: [DATE] - [DATE]" at bounding box center [444, 112] width 111 height 14
select select "*"
select select "****"
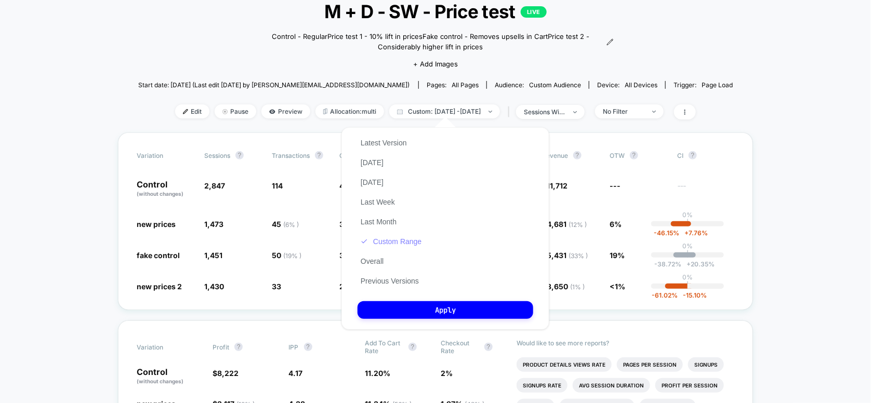
click at [396, 243] on button "Custom Range" at bounding box center [391, 241] width 67 height 9
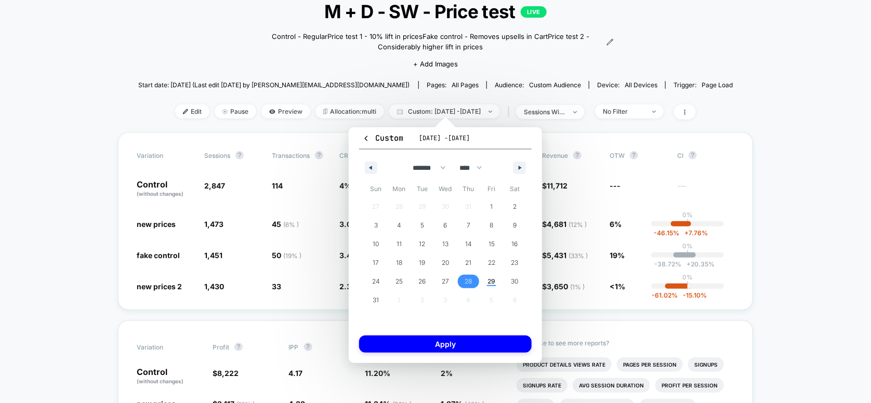
click at [466, 281] on span "28" at bounding box center [468, 281] width 7 height 19
click at [467, 280] on span "28" at bounding box center [468, 281] width 7 height 19
click at [439, 344] on button "Apply" at bounding box center [445, 344] width 173 height 17
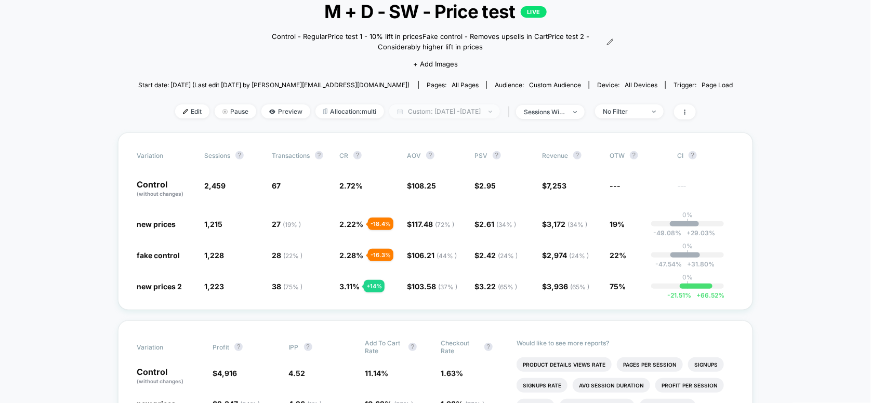
click at [420, 115] on span "Custom: [DATE] - [DATE]" at bounding box center [444, 112] width 111 height 14
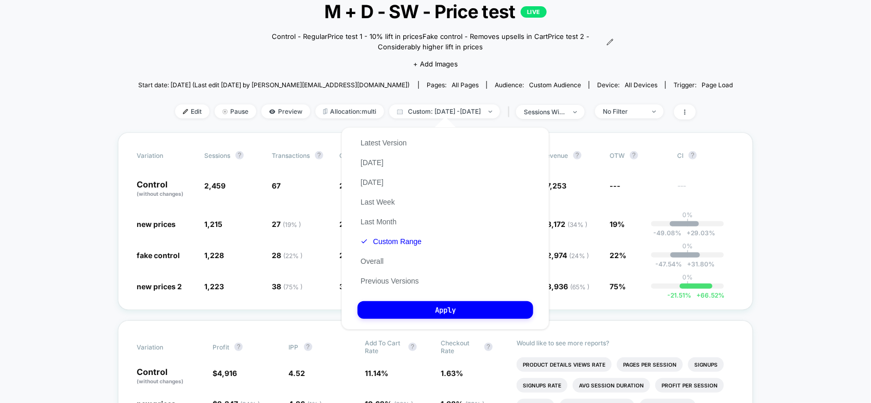
click at [418, 119] on div "Custom [DATE] - [DATE] ******* ******** ***** ***** *** **** **** ****** ******…" at bounding box center [445, 229] width 229 height 224
click at [414, 108] on span "Custom: [DATE] - [DATE]" at bounding box center [444, 112] width 111 height 14
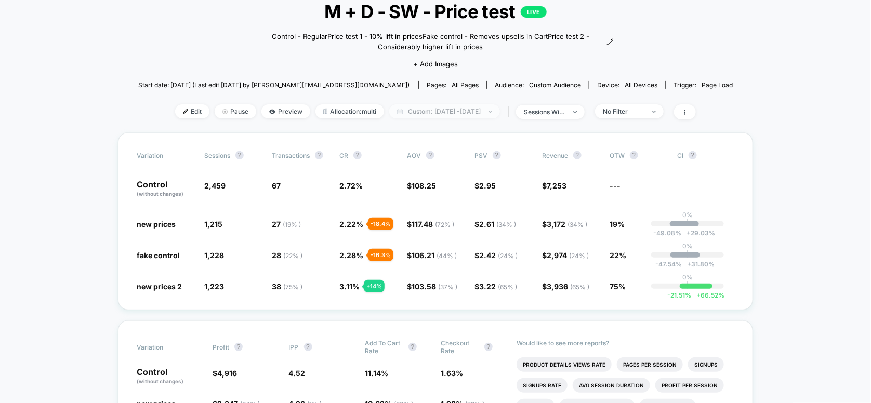
click at [411, 109] on span "Custom: [DATE] - [DATE]" at bounding box center [444, 112] width 111 height 14
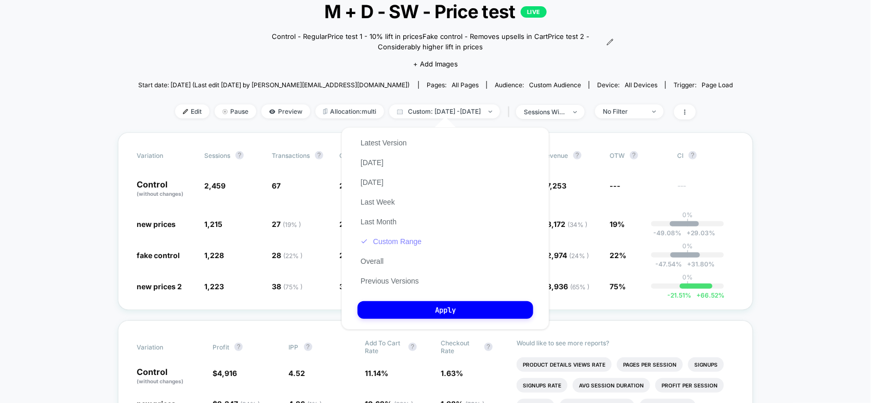
click at [402, 244] on button "Custom Range" at bounding box center [391, 241] width 67 height 9
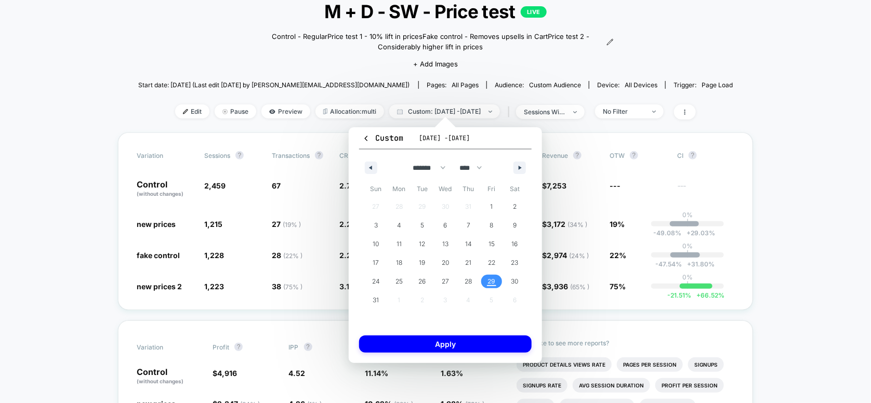
click at [489, 284] on span "29" at bounding box center [492, 281] width 8 height 19
click at [489, 281] on span "29" at bounding box center [492, 281] width 8 height 19
click at [456, 342] on button "Apply" at bounding box center [445, 344] width 173 height 17
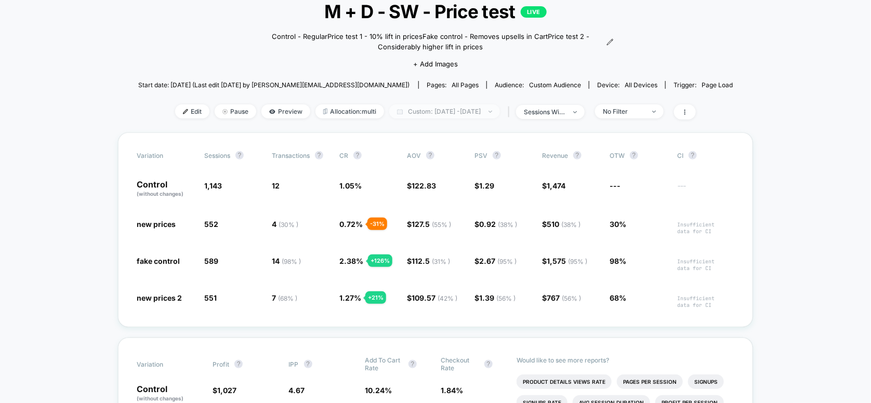
click at [432, 112] on span "Custom: [DATE] - [DATE]" at bounding box center [444, 112] width 111 height 14
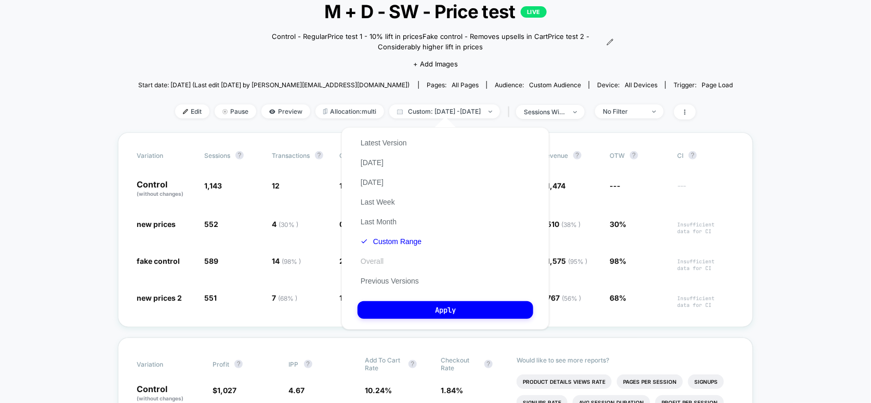
click at [379, 265] on button "Overall" at bounding box center [372, 261] width 29 height 9
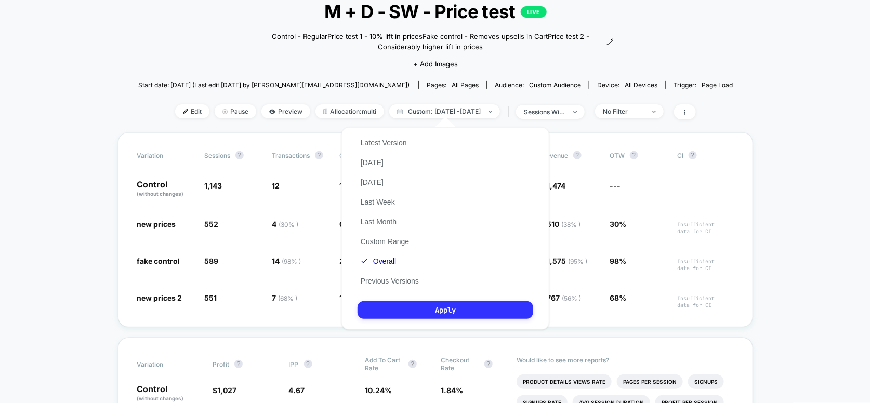
click at [398, 308] on button "Apply" at bounding box center [446, 311] width 176 height 18
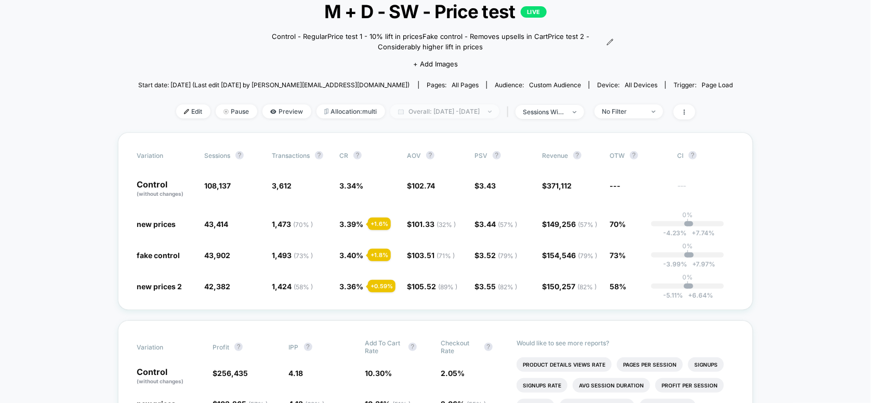
click at [427, 112] on span "Overall: [DATE] - [DATE]" at bounding box center [444, 112] width 109 height 14
select select "*"
select select "****"
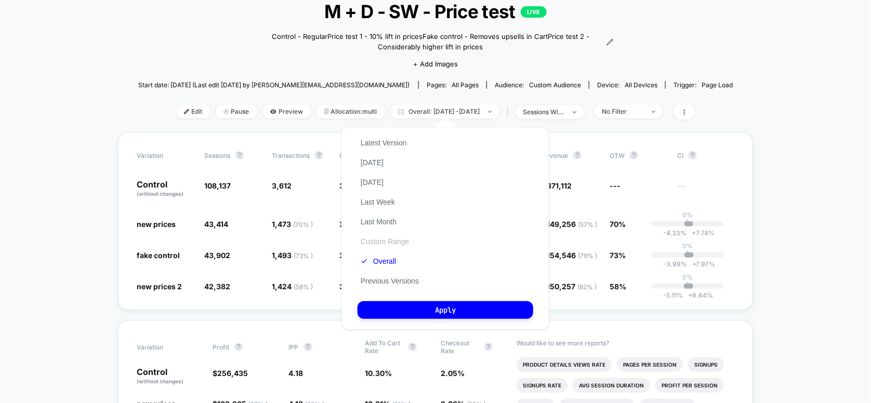
click at [371, 246] on button "Custom Range" at bounding box center [385, 241] width 55 height 9
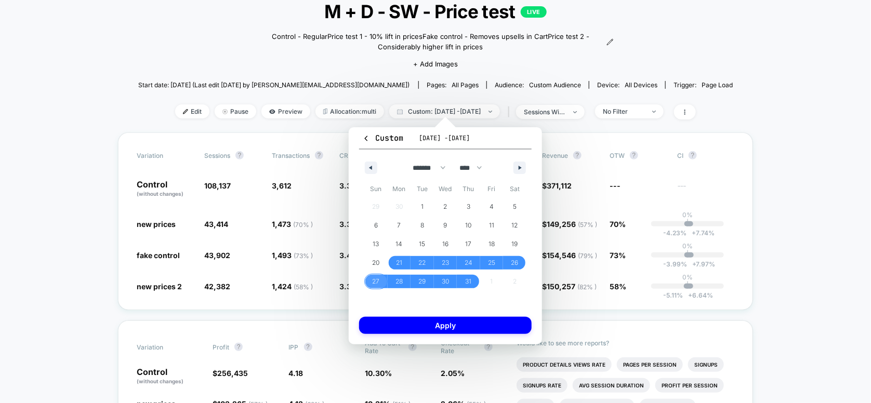
click at [377, 281] on span "27" at bounding box center [375, 281] width 7 height 19
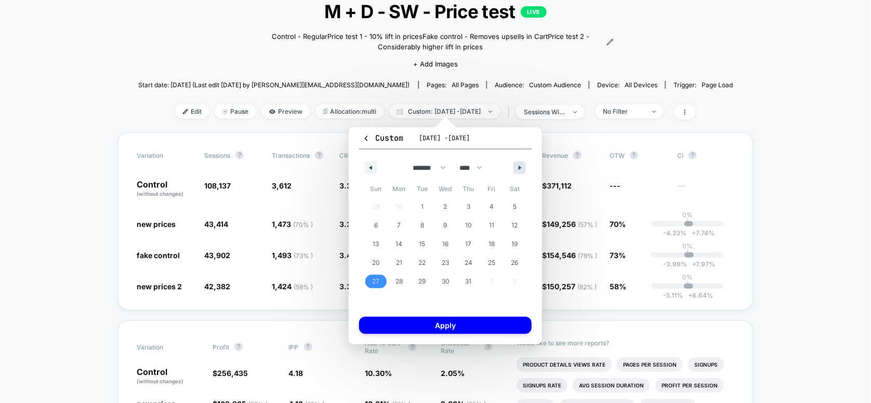
click at [514, 171] on button "button" at bounding box center [520, 168] width 12 height 12
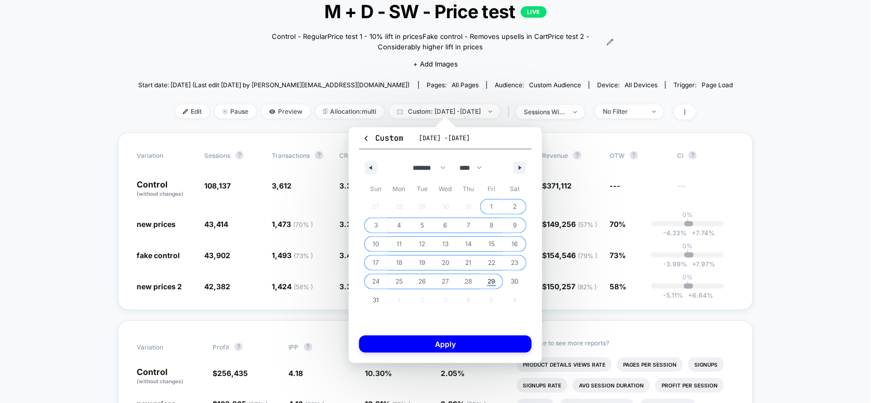
click at [489, 282] on span "29" at bounding box center [492, 281] width 8 height 19
select select "*"
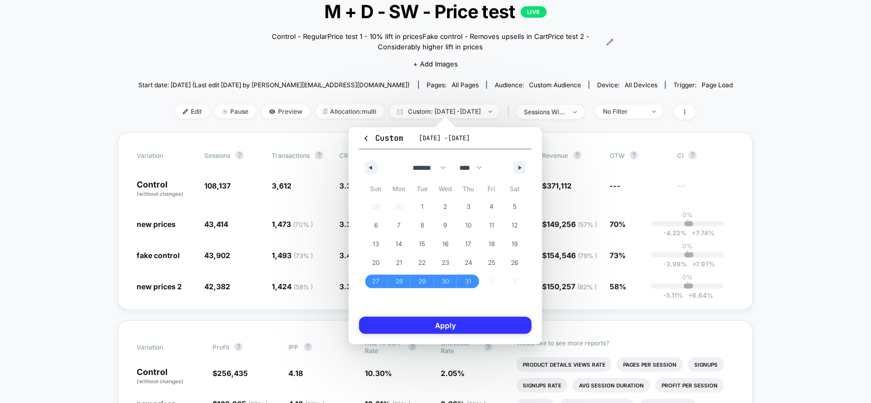
click at [469, 326] on button "Apply" at bounding box center [445, 325] width 173 height 17
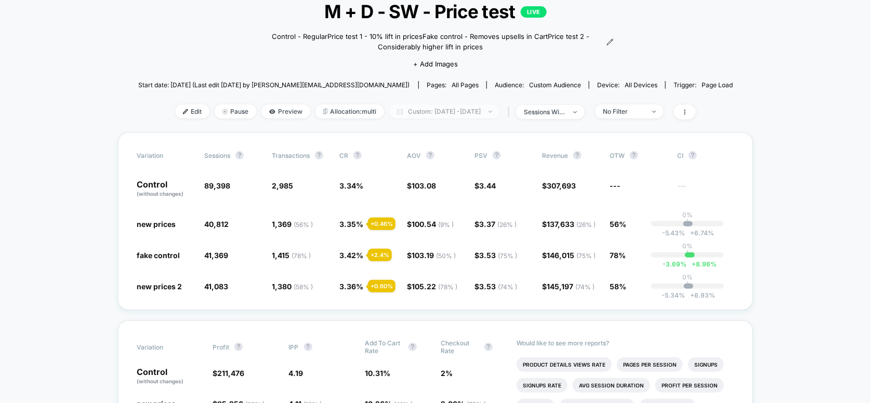
click at [445, 113] on span "Custom: [DATE] - [DATE]" at bounding box center [444, 112] width 111 height 14
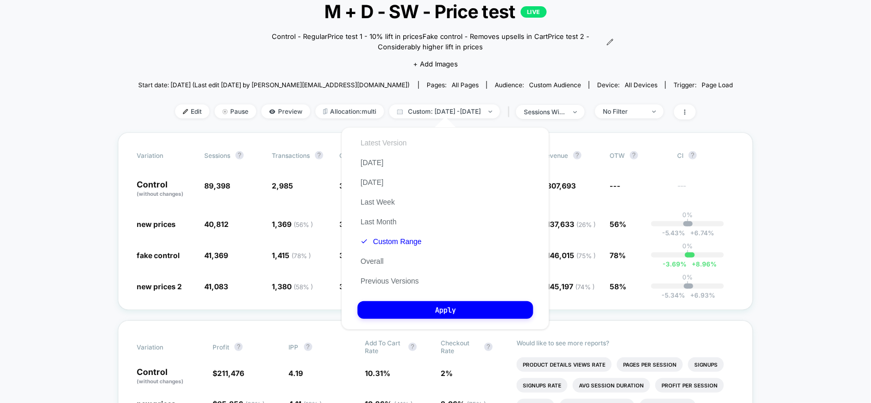
click at [383, 147] on button "Latest Version" at bounding box center [384, 142] width 53 height 9
click at [377, 278] on button "Previous Versions" at bounding box center [390, 281] width 64 height 9
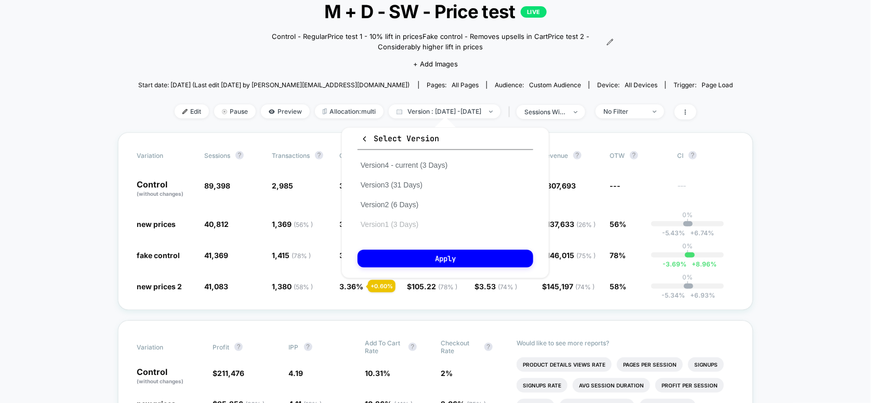
click at [383, 225] on button "Version 1 (3 Days)" at bounding box center [390, 224] width 64 height 9
click at [388, 256] on button "Apply" at bounding box center [446, 259] width 176 height 18
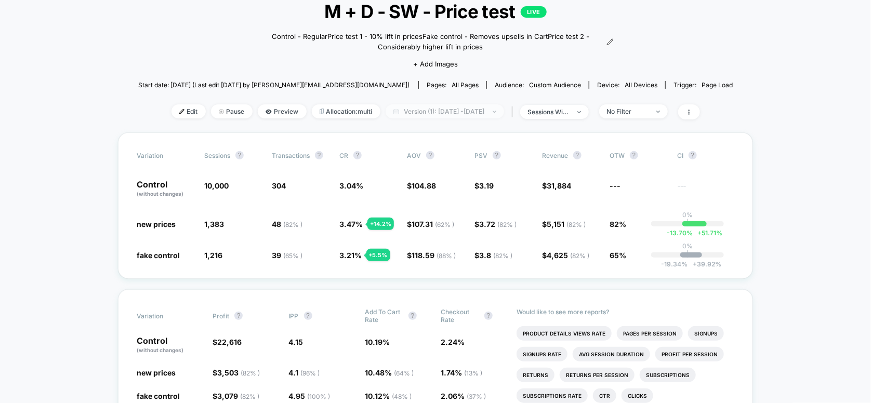
click at [463, 113] on span "Version (1): [DATE] - [DATE]" at bounding box center [445, 112] width 119 height 14
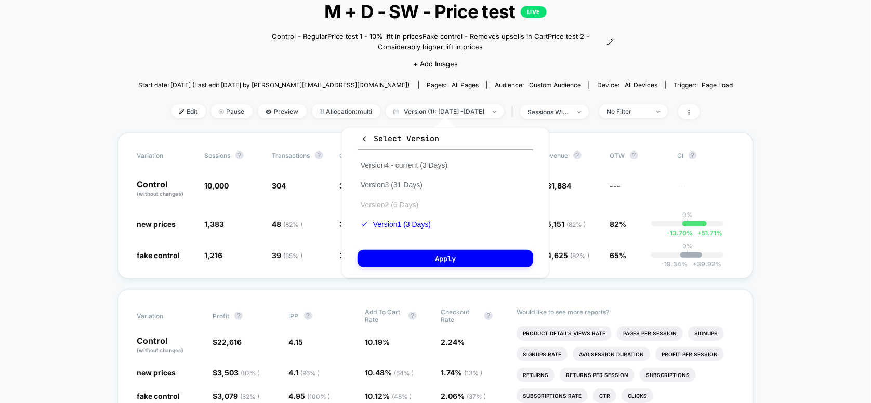
click at [394, 204] on button "Version 2 (6 Days)" at bounding box center [390, 204] width 64 height 9
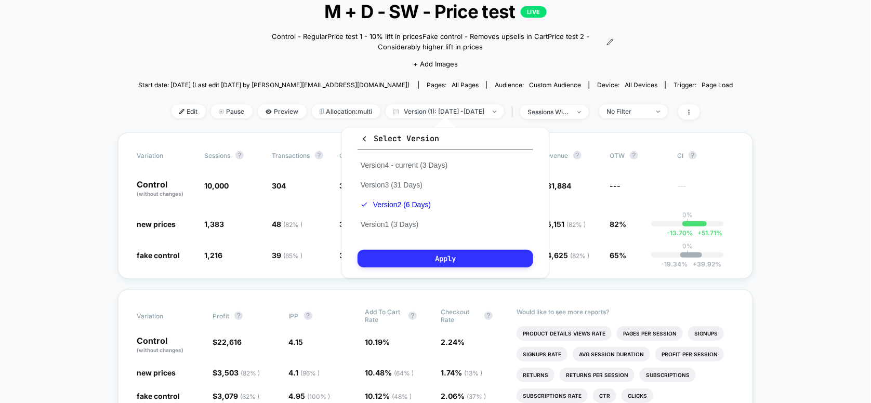
click at [404, 252] on button "Apply" at bounding box center [446, 259] width 176 height 18
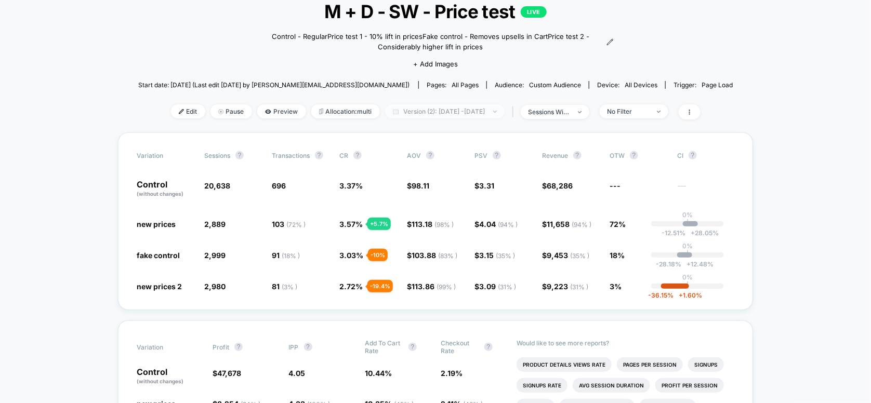
click at [444, 112] on span "Version (2): [DATE] - [DATE]" at bounding box center [445, 112] width 120 height 14
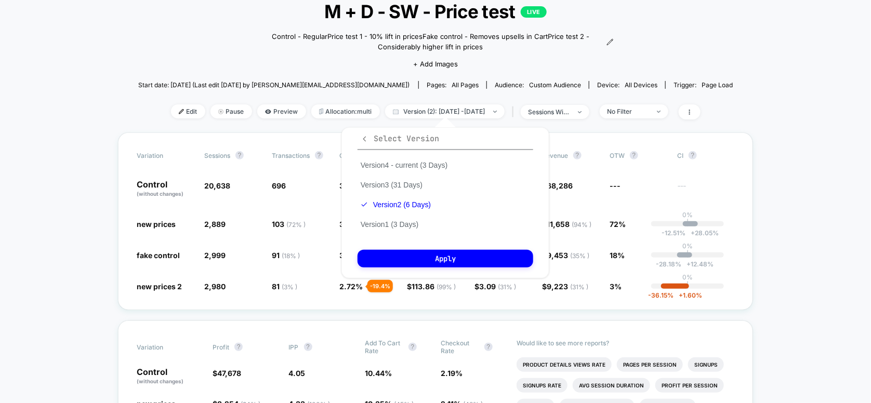
click at [367, 138] on icon "button" at bounding box center [365, 139] width 8 height 8
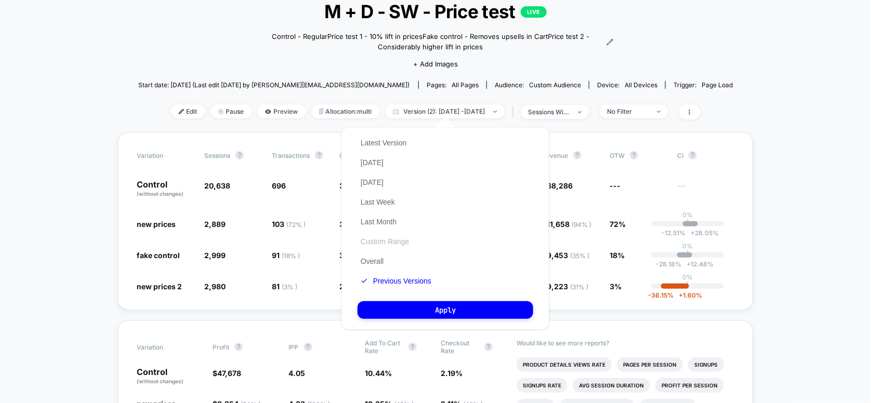
click at [375, 244] on button "Custom Range" at bounding box center [385, 241] width 55 height 9
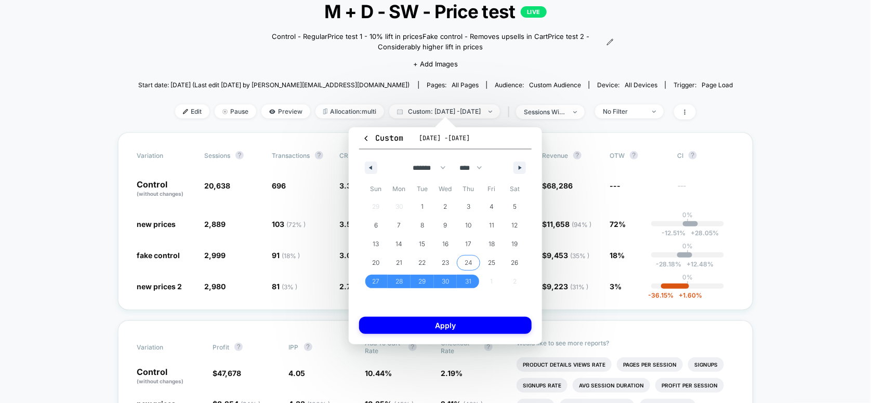
click at [467, 262] on span "24" at bounding box center [469, 263] width 8 height 19
click at [523, 162] on button "button" at bounding box center [520, 168] width 12 height 12
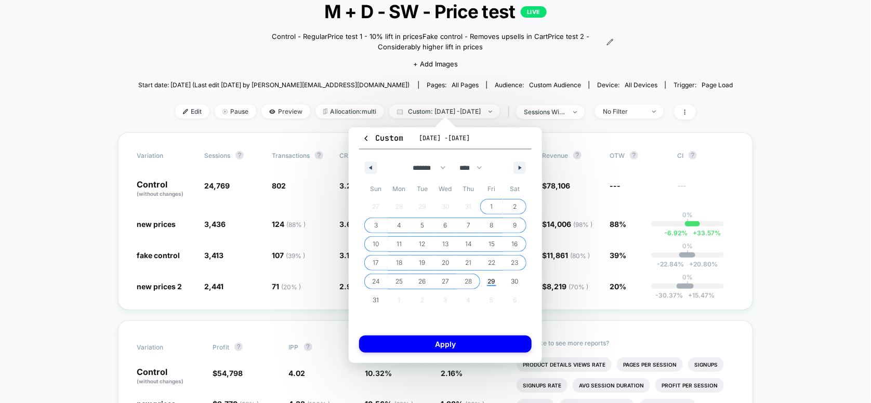
click at [463, 286] on span "28" at bounding box center [468, 282] width 23 height 14
select select "*"
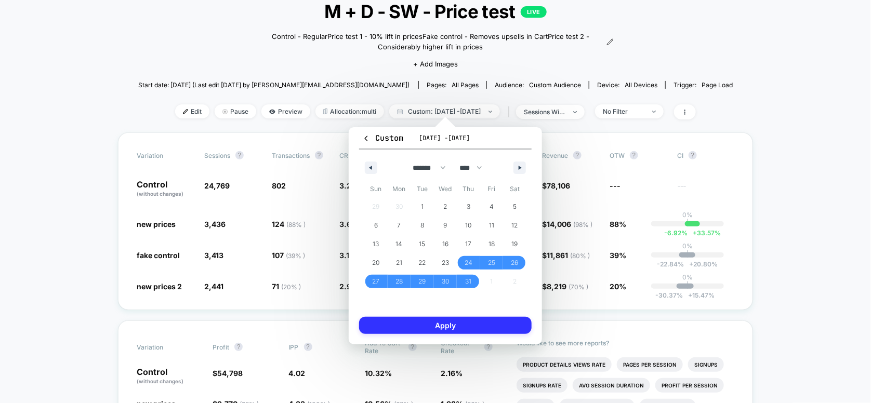
click at [467, 321] on button "Apply" at bounding box center [445, 325] width 173 height 17
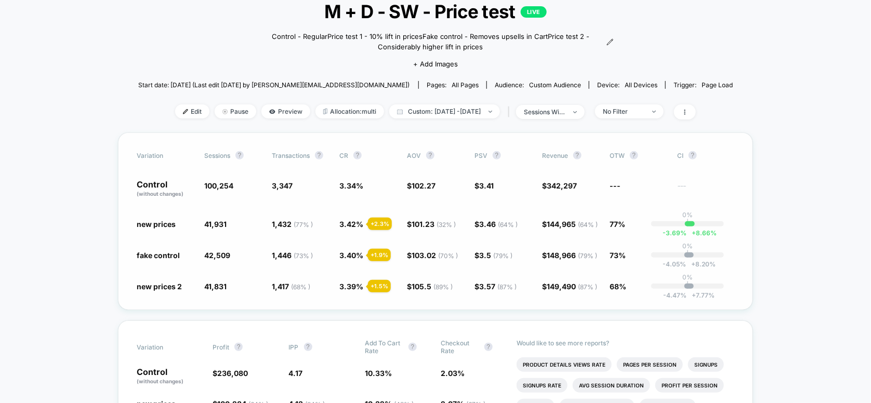
click at [691, 213] on p "0%" at bounding box center [688, 215] width 10 height 8
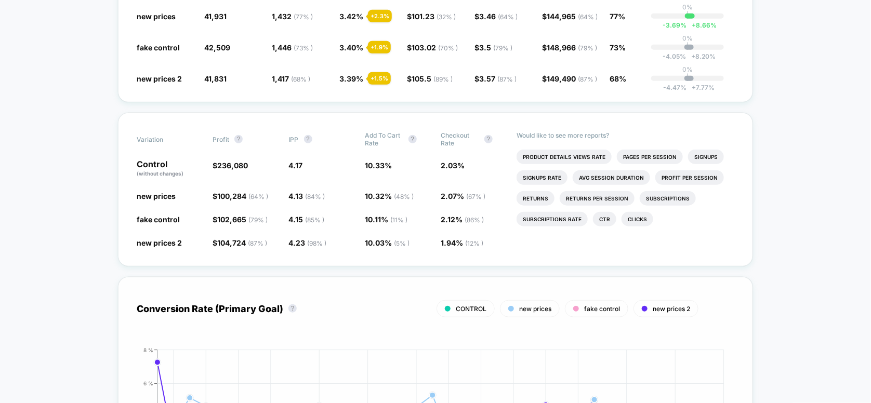
scroll to position [207, 0]
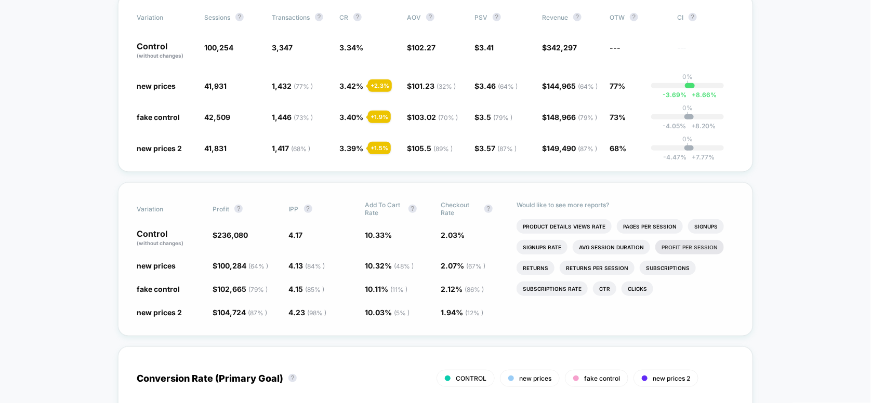
click at [676, 243] on li "Profit Per Session" at bounding box center [690, 247] width 69 height 15
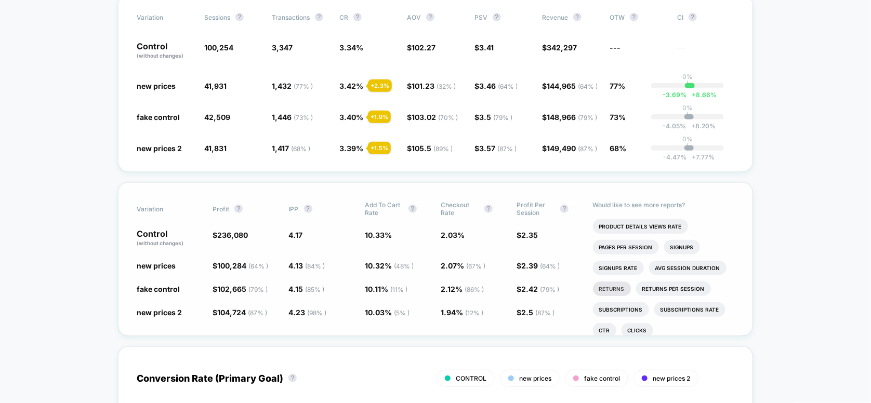
click at [612, 288] on li "Returns" at bounding box center [612, 289] width 38 height 15
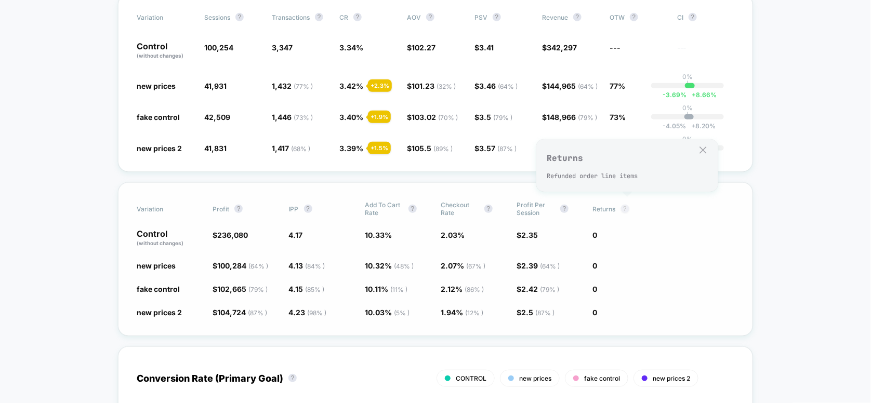
click at [629, 205] on button "?" at bounding box center [625, 209] width 8 height 8
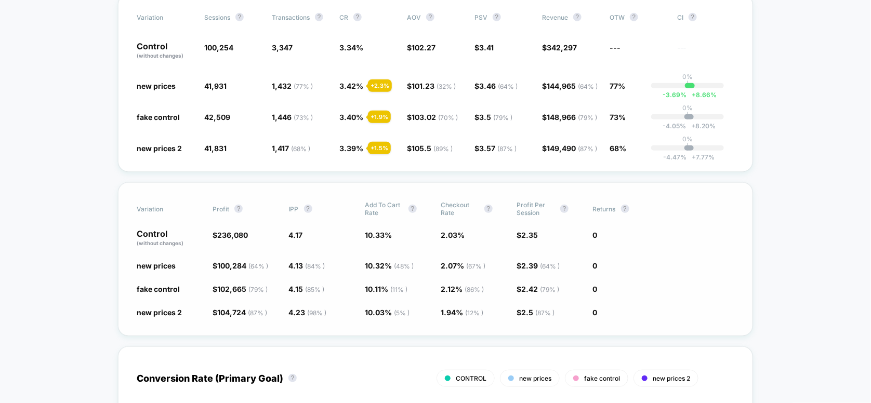
click at [622, 263] on span "0" at bounding box center [626, 265] width 66 height 10
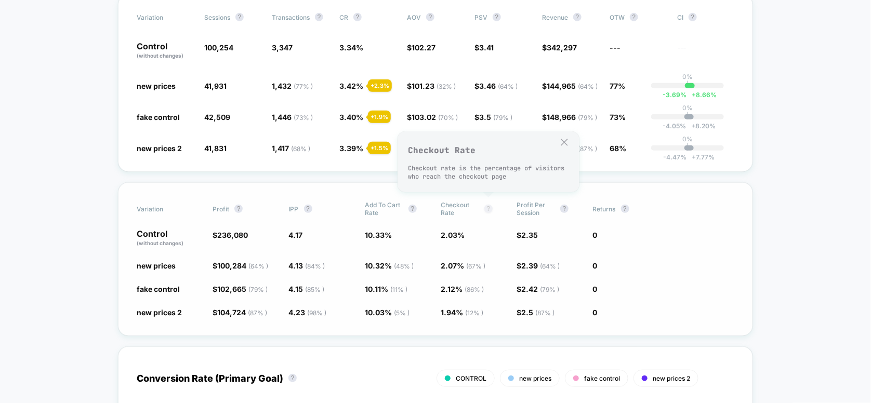
click at [489, 206] on button "?" at bounding box center [489, 209] width 8 height 8
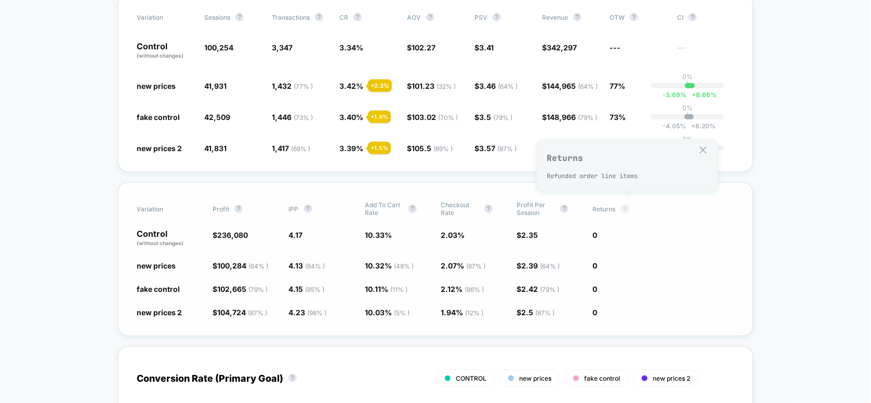
click at [627, 205] on button "?" at bounding box center [625, 209] width 8 height 8
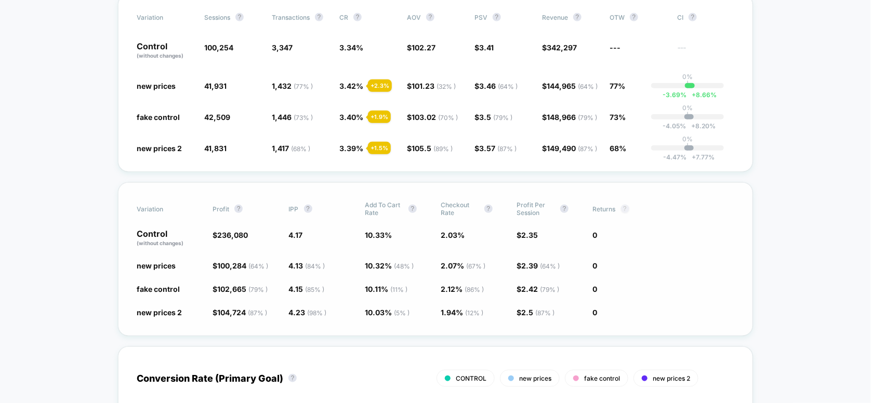
click at [627, 205] on button "?" at bounding box center [625, 209] width 8 height 8
click at [604, 208] on span "Returns" at bounding box center [604, 209] width 23 height 8
click at [253, 263] on span "( 64 % )" at bounding box center [259, 267] width 20 height 8
drag, startPoint x: 307, startPoint y: 265, endPoint x: 317, endPoint y: 294, distance: 30.9
click at [317, 295] on div "Variation Profit ? IPP ? Add To Cart Rate ? Checkout Rate ? Profit Per Session …" at bounding box center [435, 259] width 635 height 154
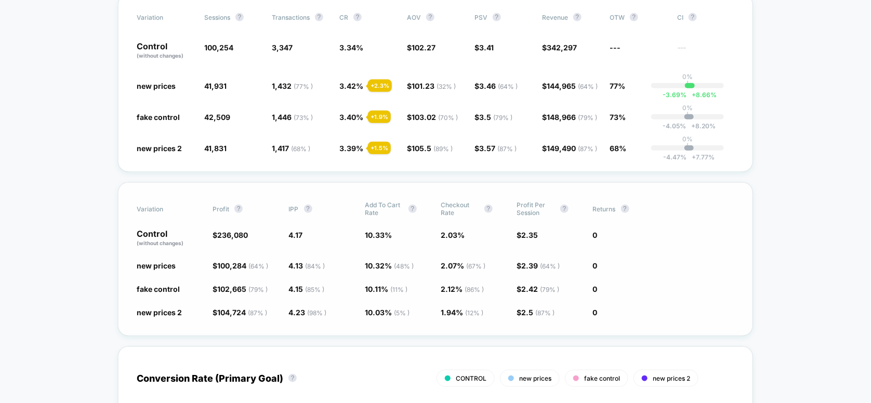
drag, startPoint x: 435, startPoint y: 297, endPoint x: 497, endPoint y: 288, distance: 63.0
click at [458, 296] on div "Variation Profit ? IPP ? Add To Cart Rate ? Checkout Rate ? Profit Per Session …" at bounding box center [435, 259] width 635 height 154
click at [659, 300] on div "Variation Profit ? IPP ? Add To Cart Rate ? Checkout Rate ? Profit Per Session …" at bounding box center [435, 259] width 635 height 154
click at [676, 192] on div "Variation Profit ? IPP ? Add To Cart Rate ? Checkout Rate ? Profit Per Session …" at bounding box center [435, 259] width 635 height 154
drag, startPoint x: 271, startPoint y: 191, endPoint x: 652, endPoint y: 243, distance: 384.6
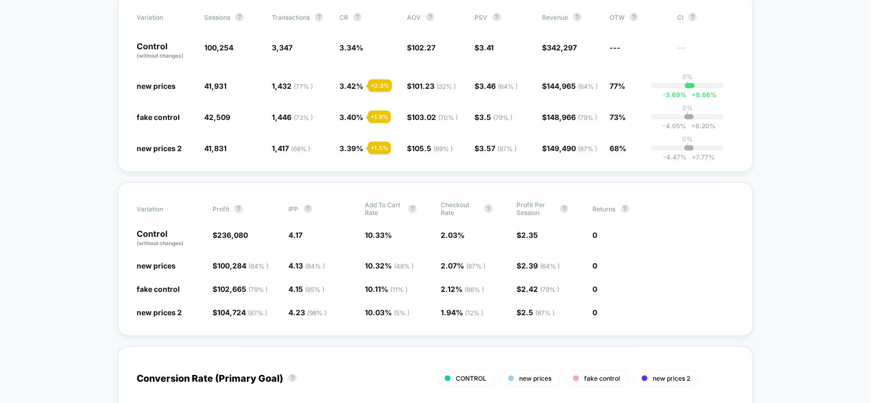
click at [652, 243] on span "0" at bounding box center [626, 239] width 66 height 18
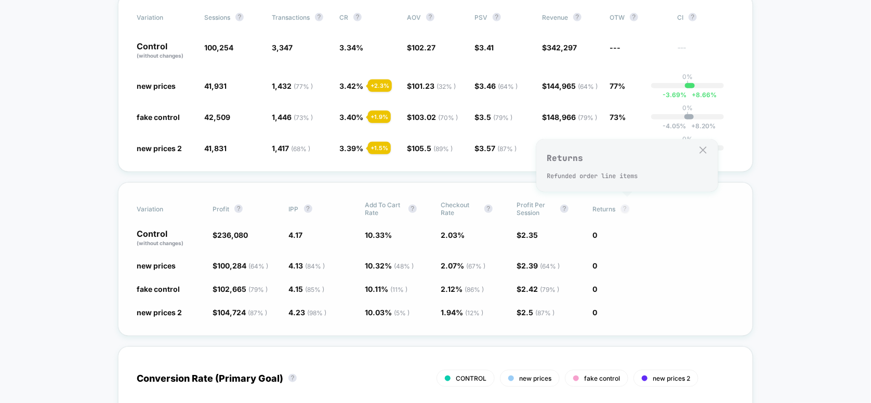
click at [625, 208] on button "?" at bounding box center [625, 209] width 8 height 8
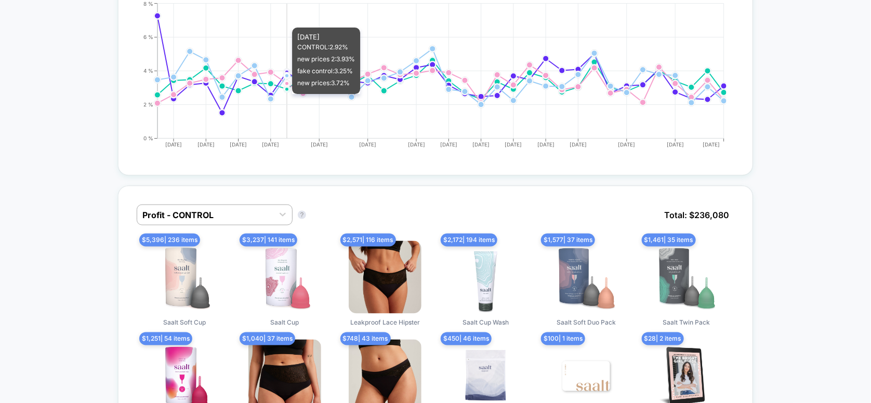
scroll to position [416, 0]
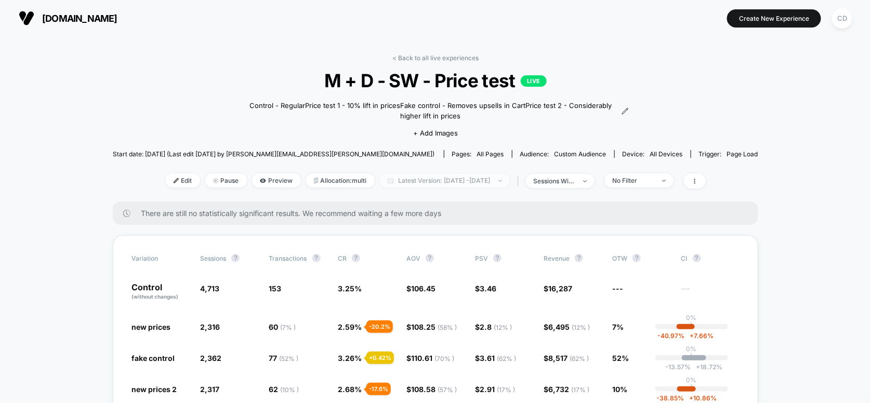
click at [416, 180] on span "Latest Version: Jul 24, 2025 - Aug 28, 2025" at bounding box center [445, 181] width 130 height 14
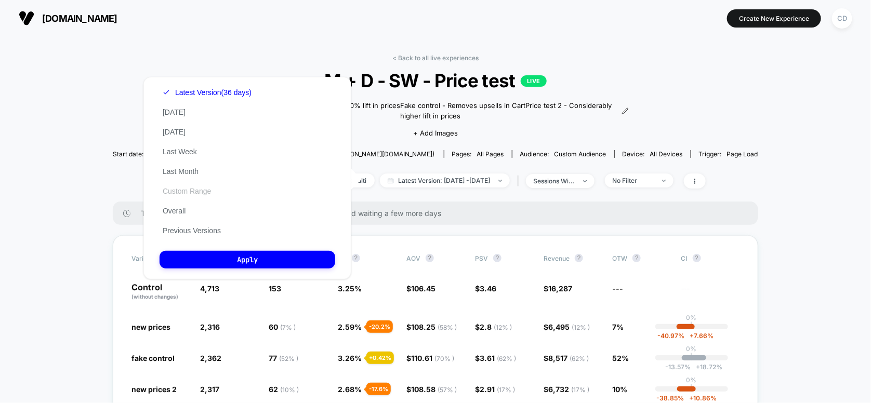
click at [183, 194] on button "Custom Range" at bounding box center [187, 191] width 55 height 9
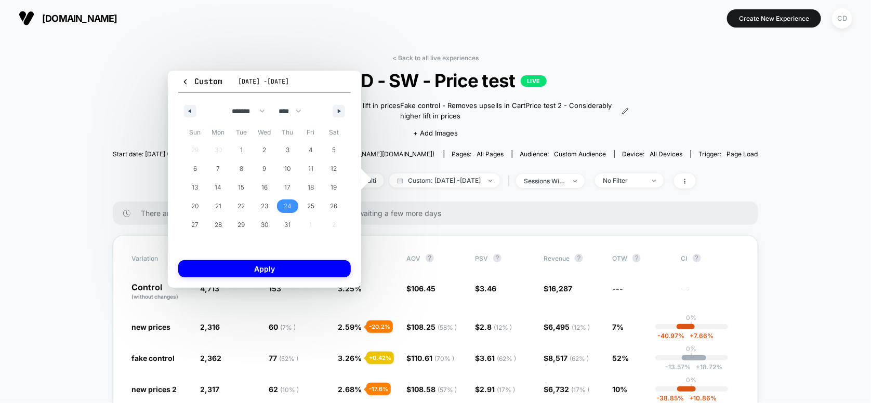
click at [285, 206] on span "24" at bounding box center [288, 206] width 8 height 19
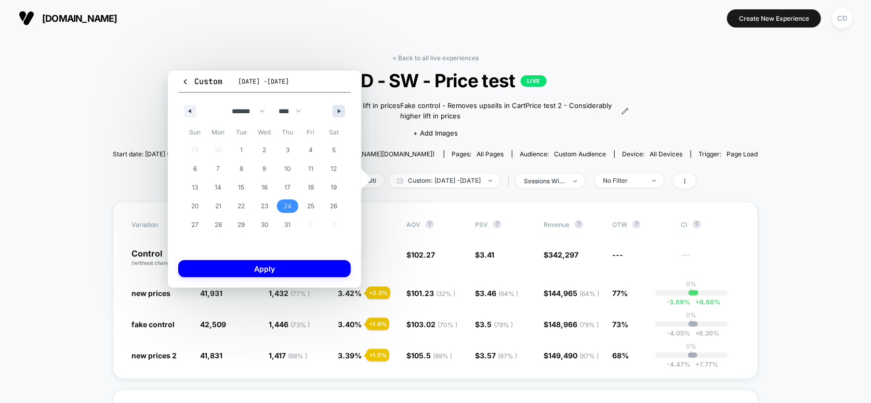
click at [340, 111] on icon "button" at bounding box center [340, 111] width 5 height 4
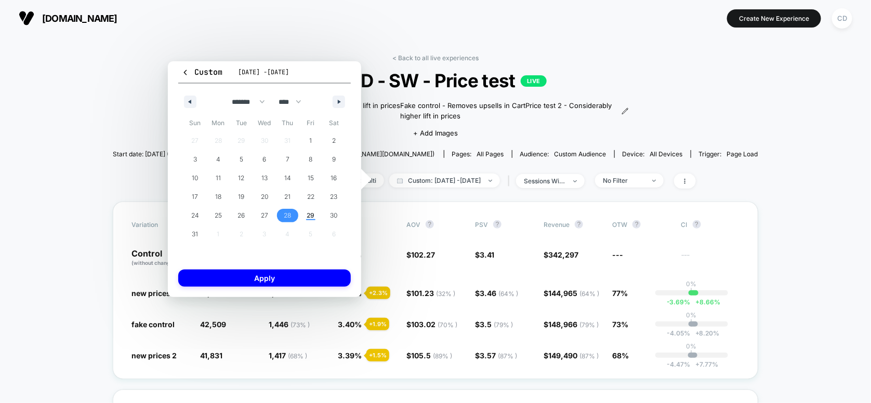
click at [294, 215] on span "28" at bounding box center [287, 216] width 23 height 14
select select "*"
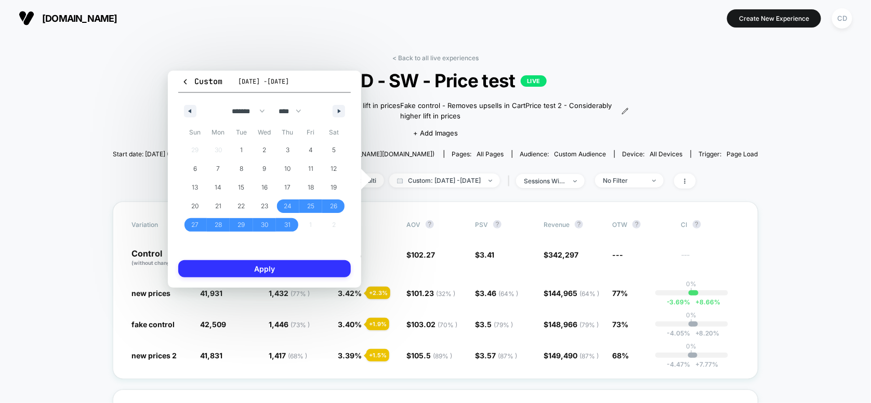
click at [291, 268] on button "Apply" at bounding box center [264, 268] width 173 height 17
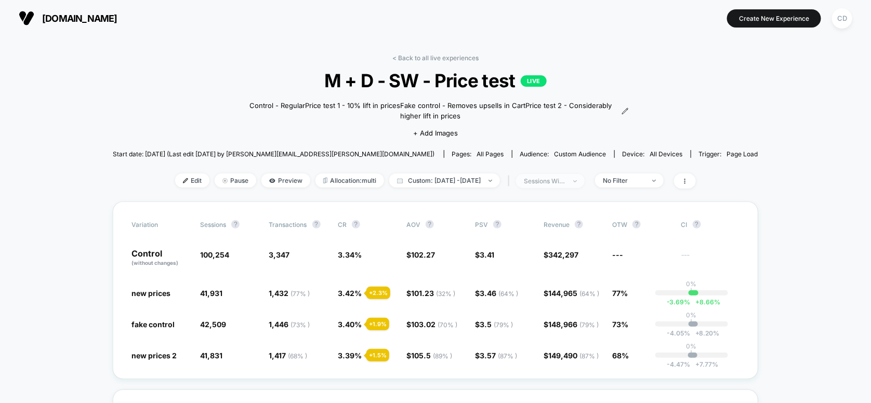
click at [577, 181] on img at bounding box center [575, 181] width 4 height 2
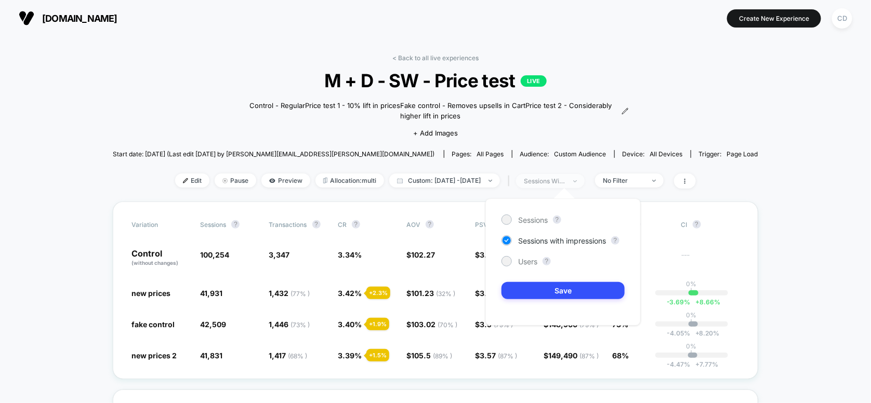
click at [577, 180] on img at bounding box center [575, 181] width 4 height 2
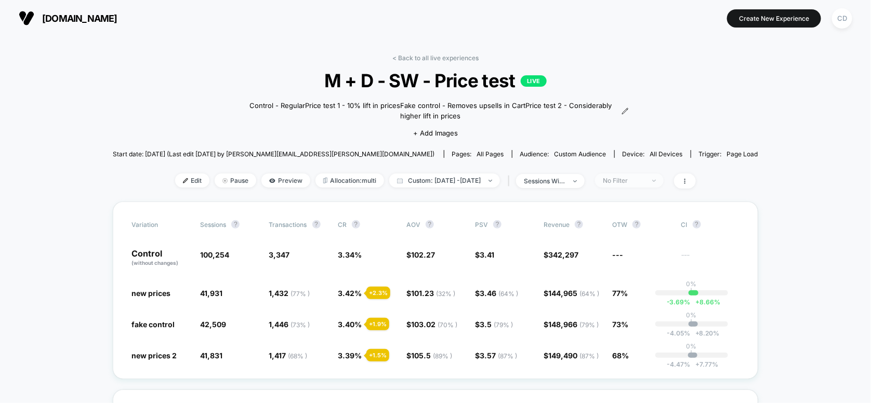
click at [664, 180] on span "No Filter" at bounding box center [629, 181] width 69 height 14
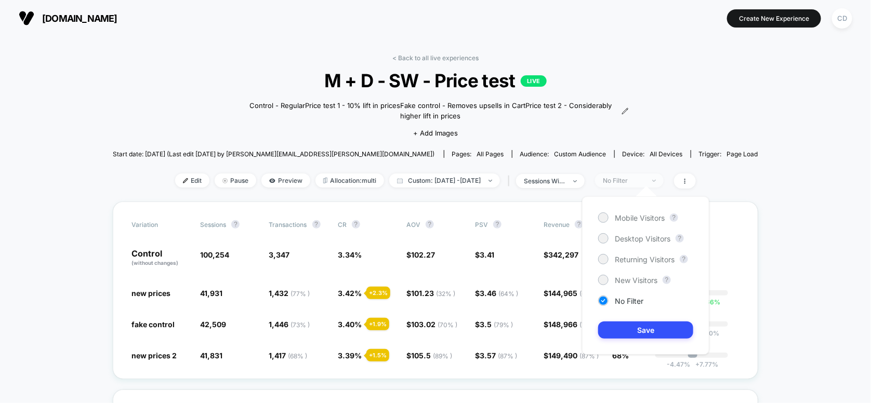
click at [664, 180] on span "No Filter" at bounding box center [629, 181] width 69 height 14
